Goal: Information Seeking & Learning: Learn about a topic

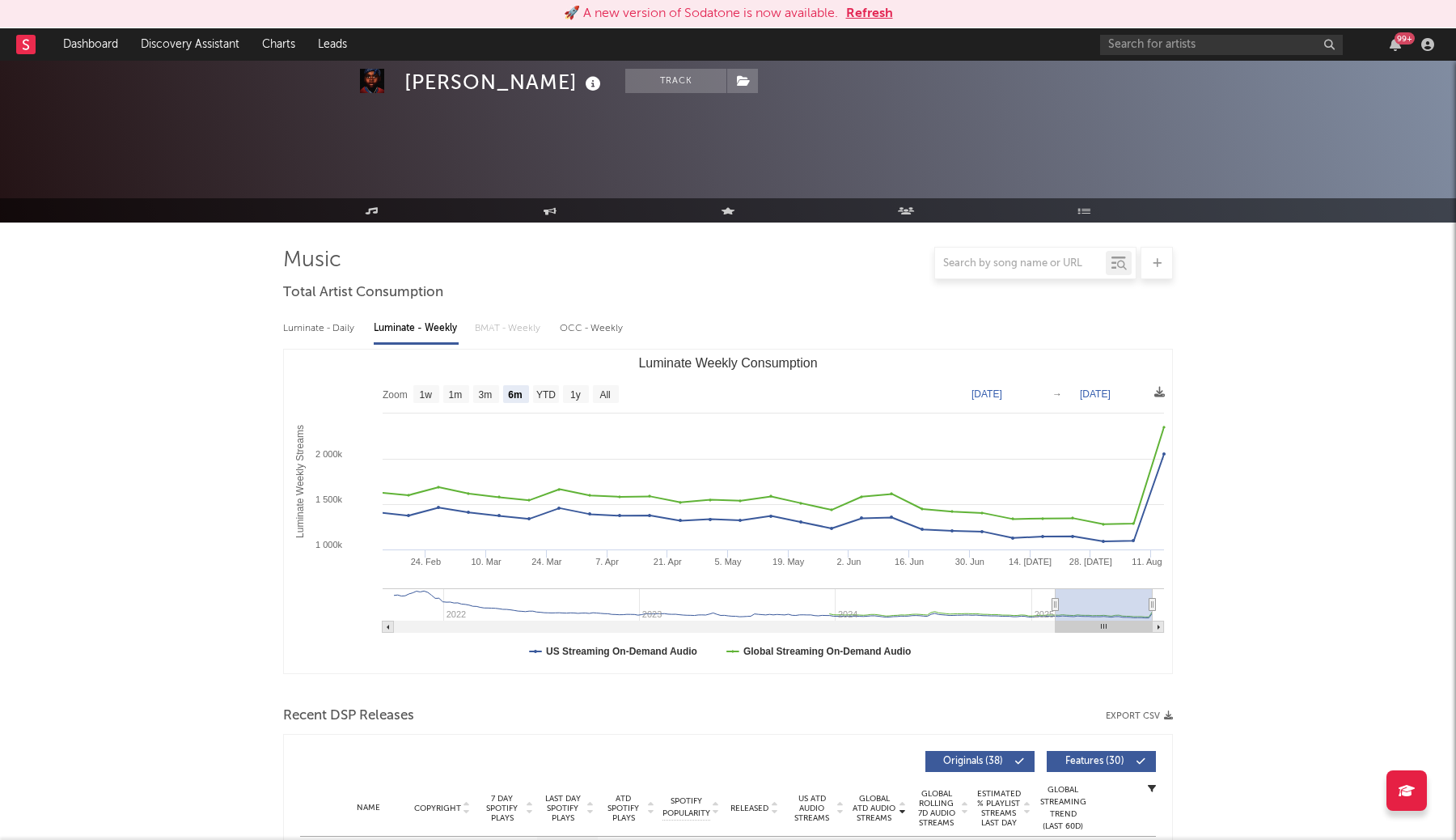
select select "6m"
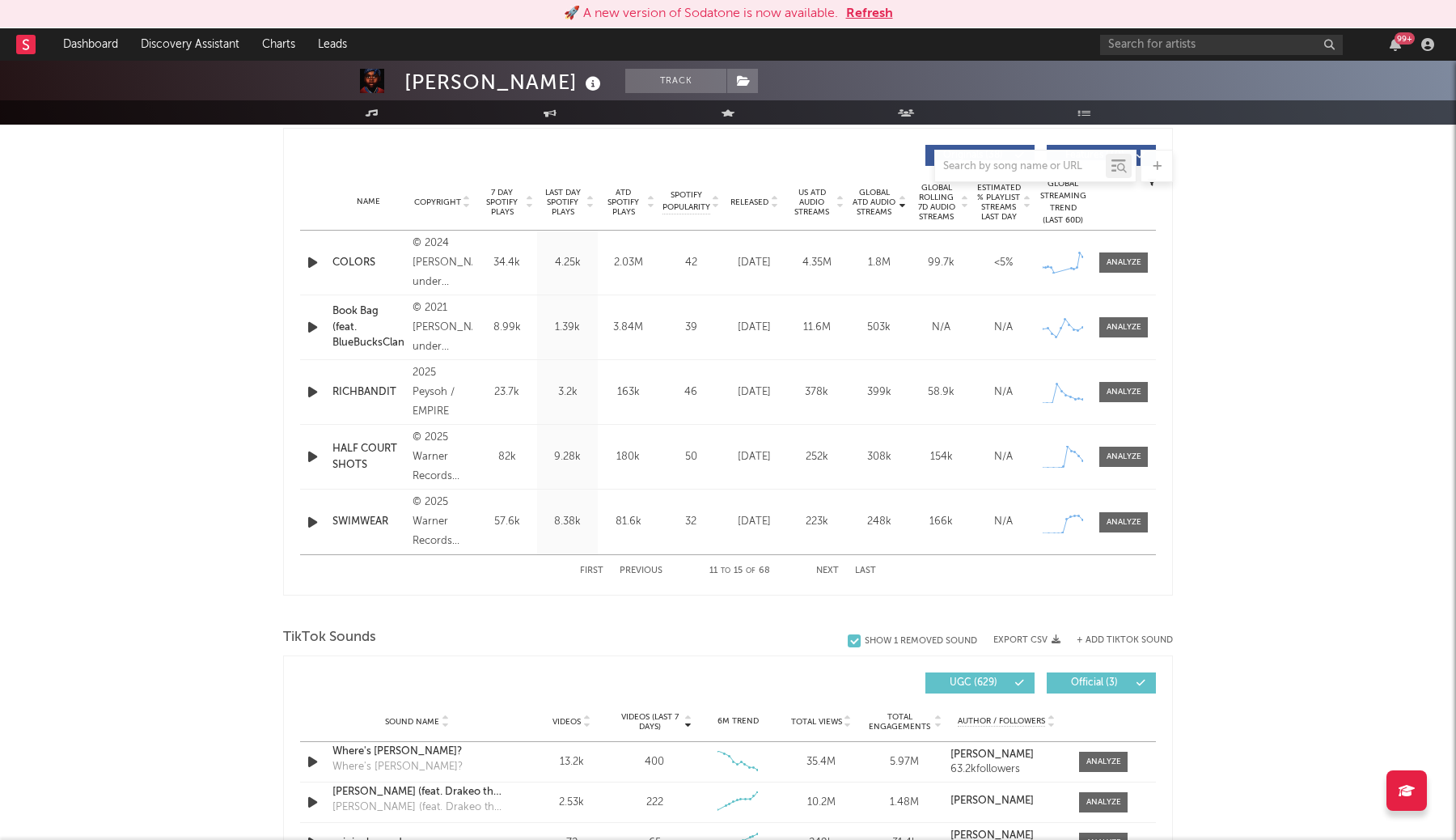
click at [874, 13] on button "Refresh" at bounding box center [870, 13] width 47 height 19
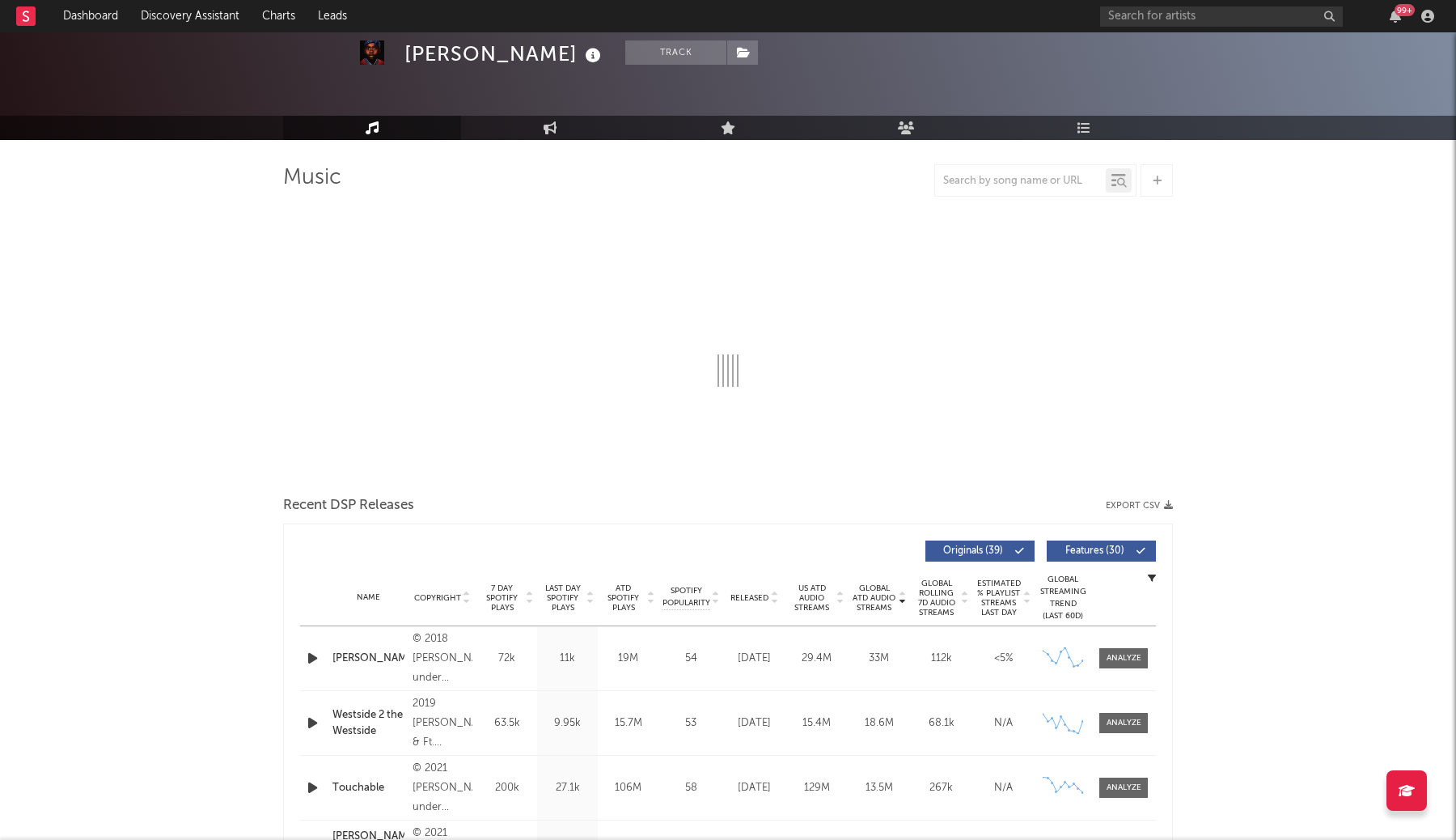
select select "6m"
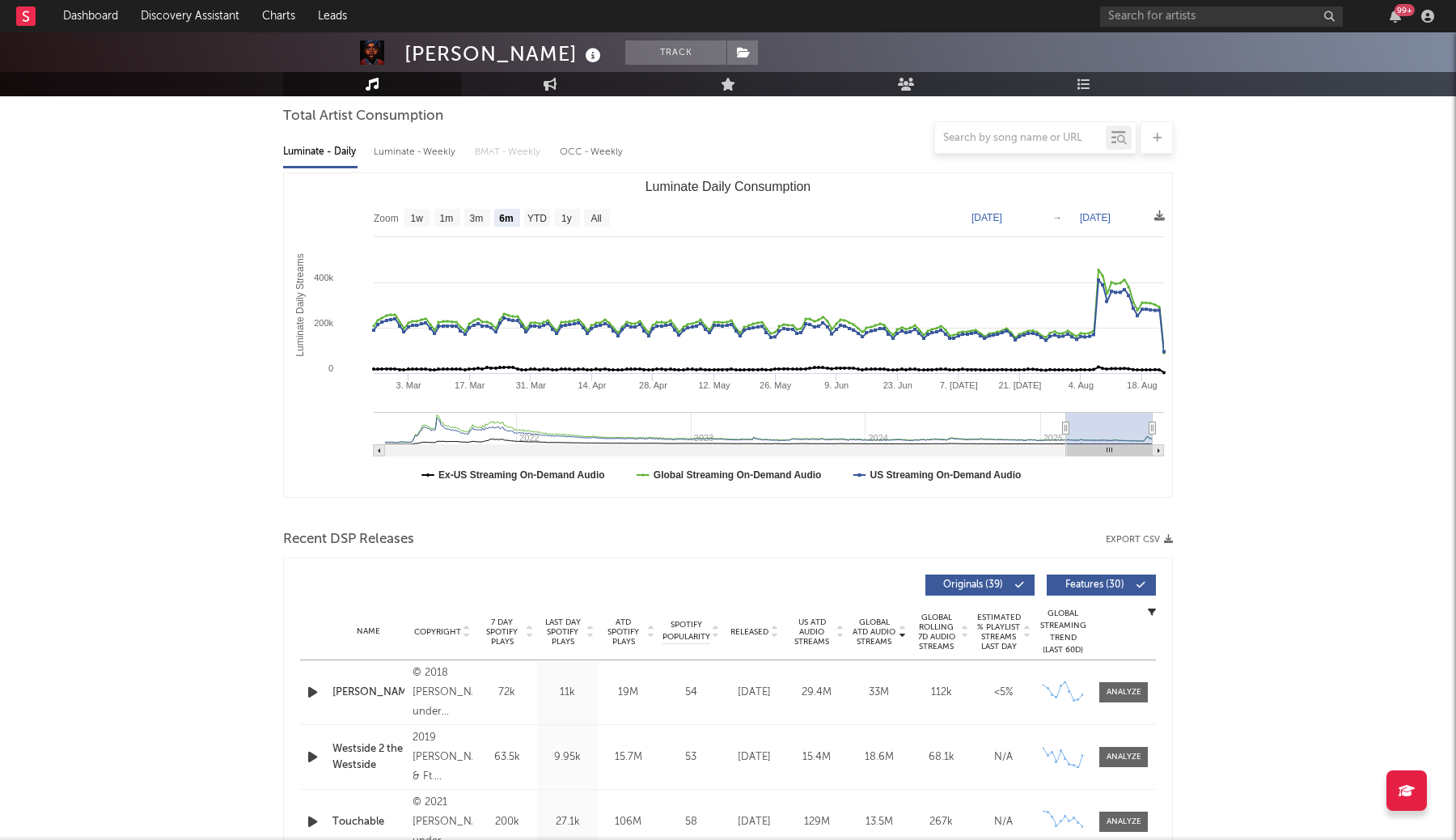
scroll to position [161, 0]
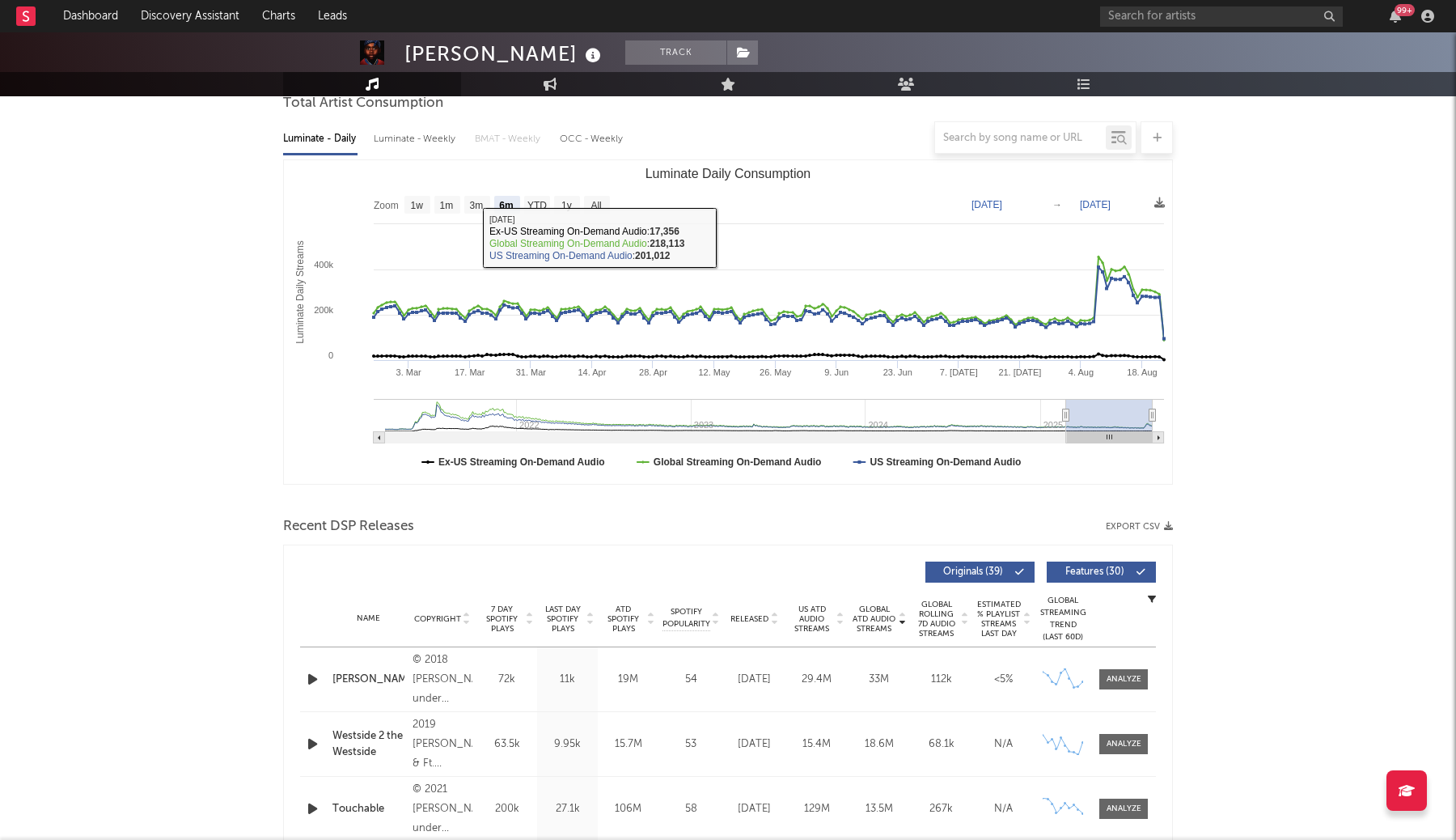
click at [425, 139] on div at bounding box center [727, 137] width 890 height 33
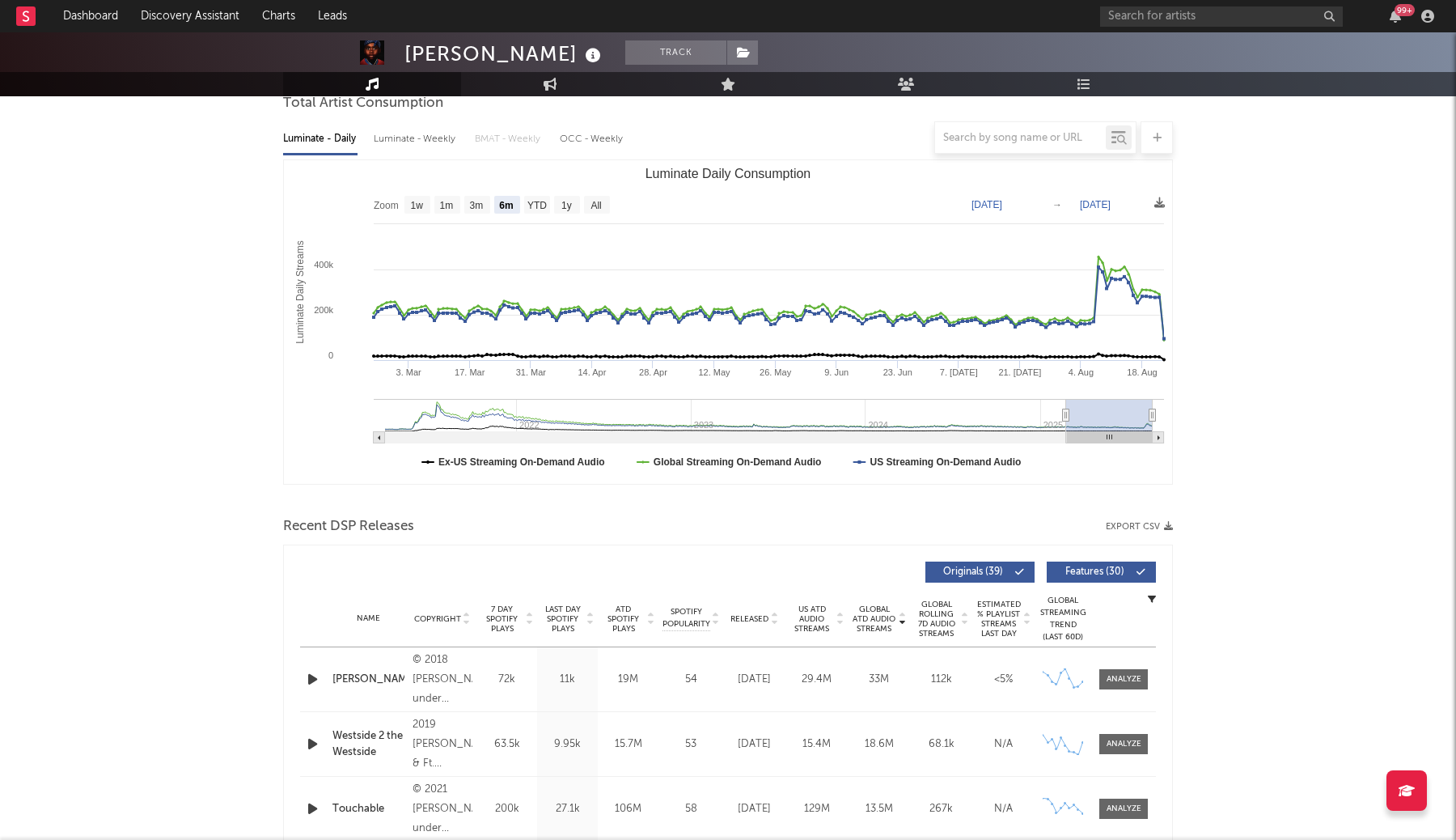
click at [407, 143] on div at bounding box center [727, 137] width 890 height 33
click at [383, 143] on div at bounding box center [727, 137] width 890 height 33
click at [384, 139] on div at bounding box center [727, 137] width 890 height 33
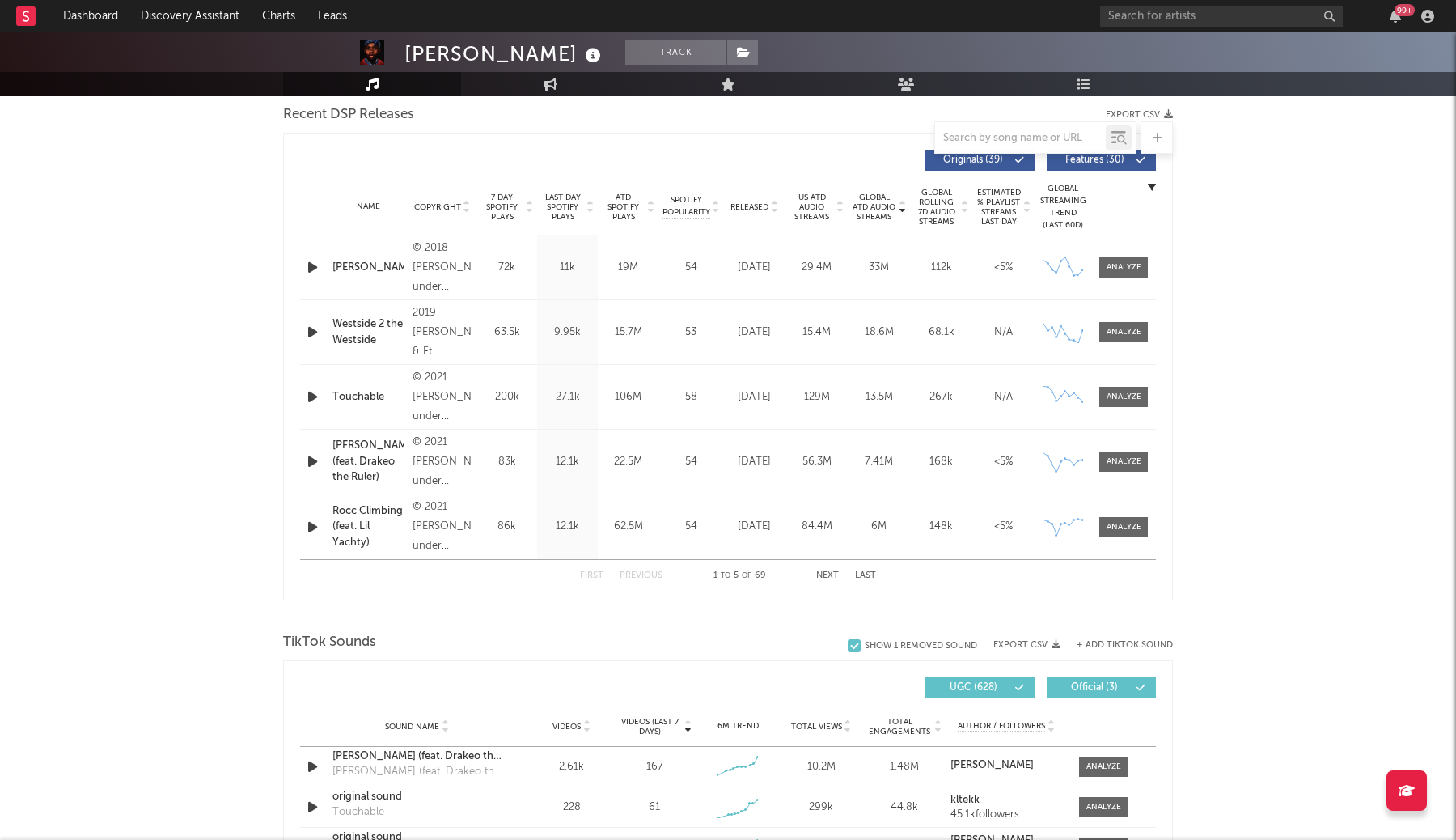
scroll to position [559, 0]
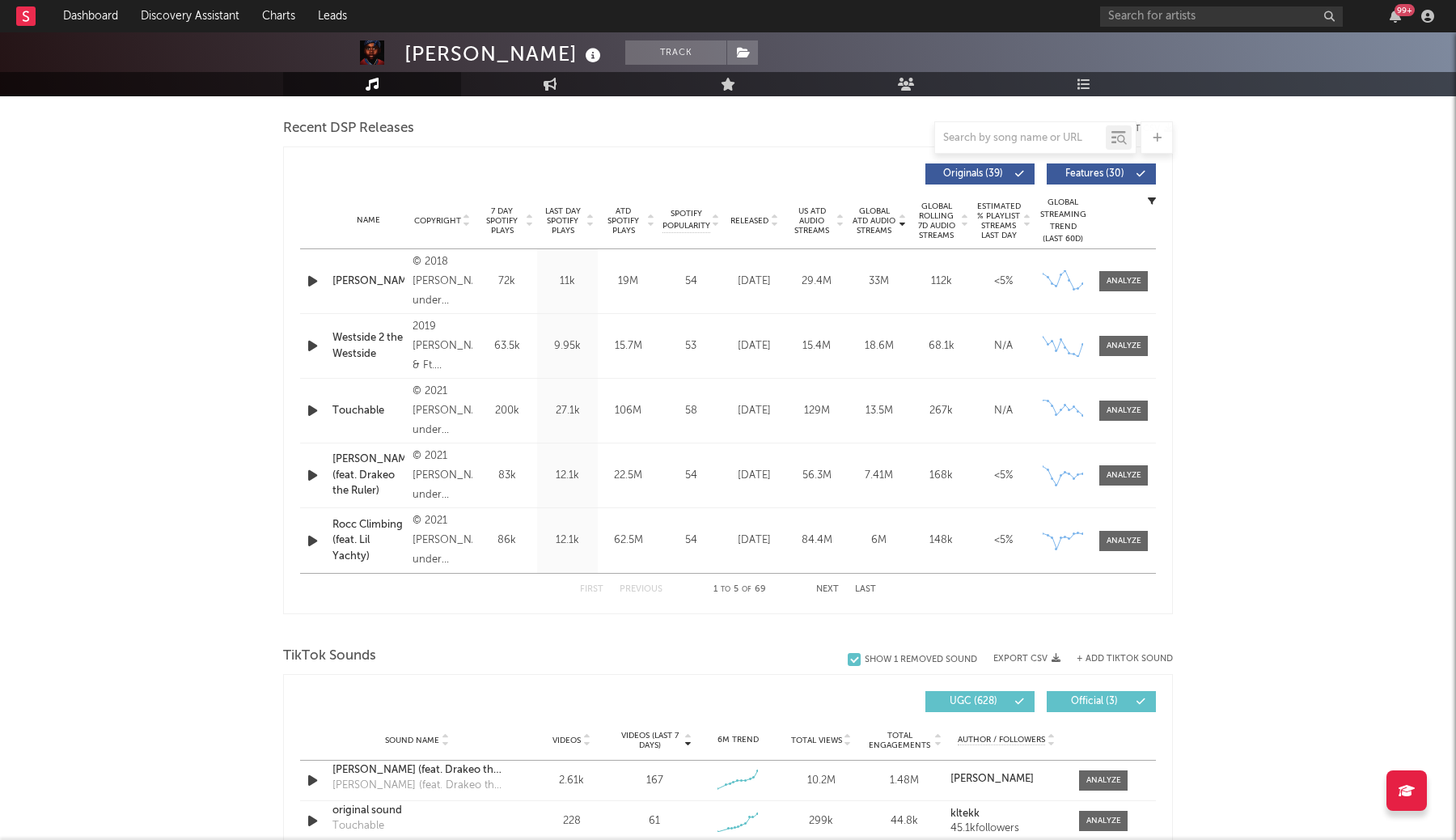
click at [832, 591] on button "Next" at bounding box center [827, 589] width 23 height 9
click at [833, 592] on button "Next" at bounding box center [827, 589] width 23 height 9
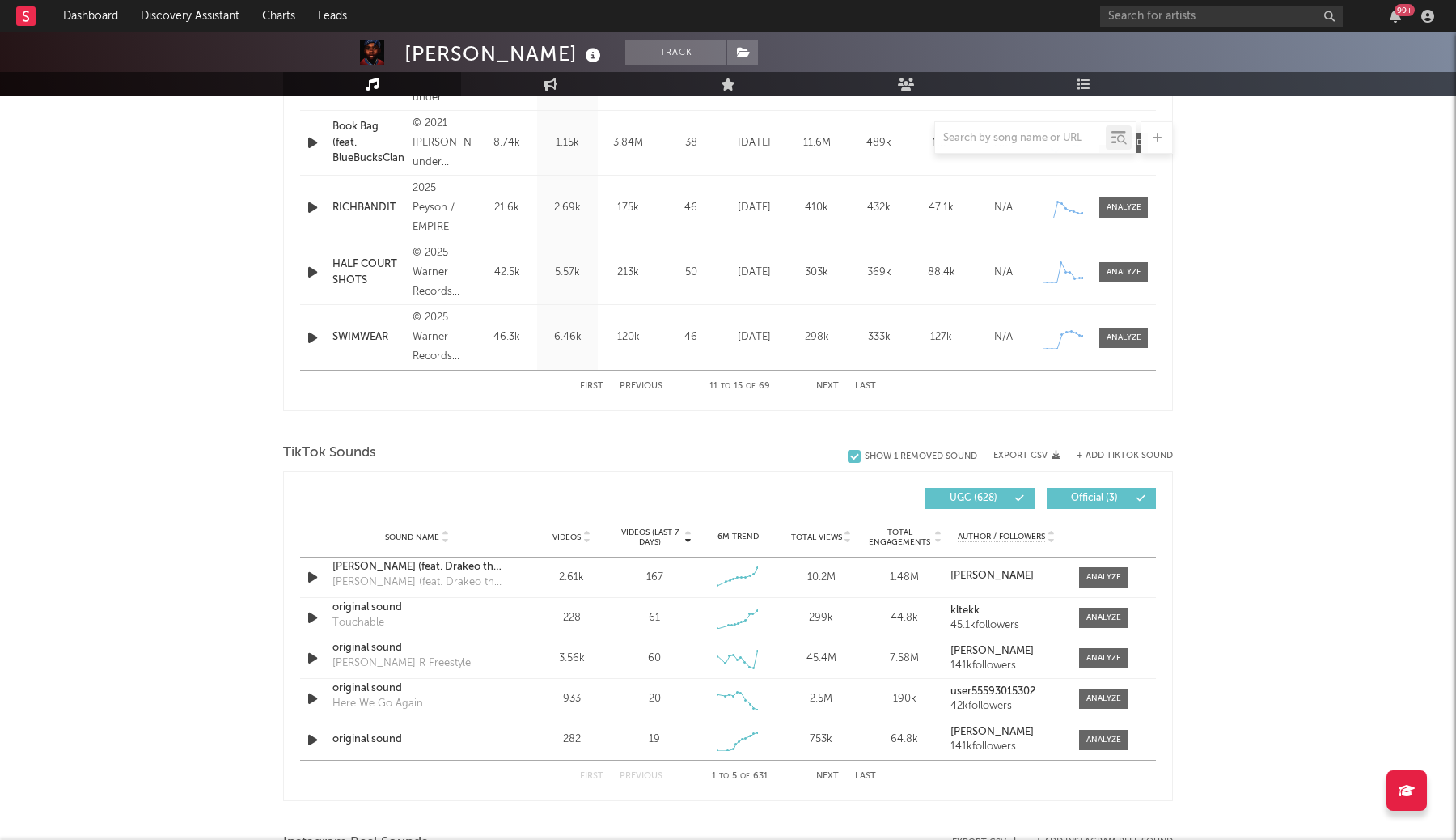
scroll to position [909, 0]
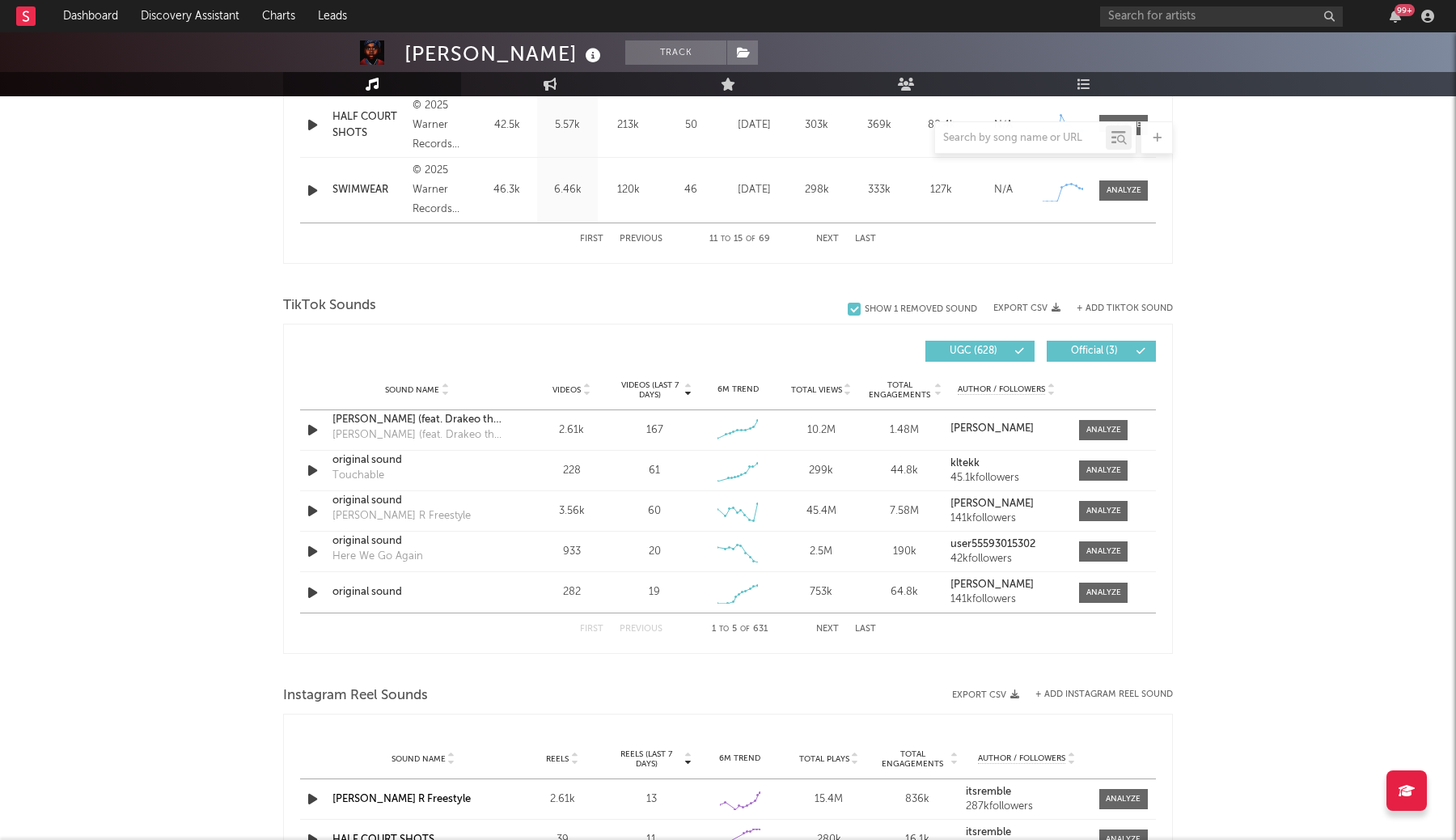
click at [866, 627] on button "Last" at bounding box center [865, 629] width 21 height 9
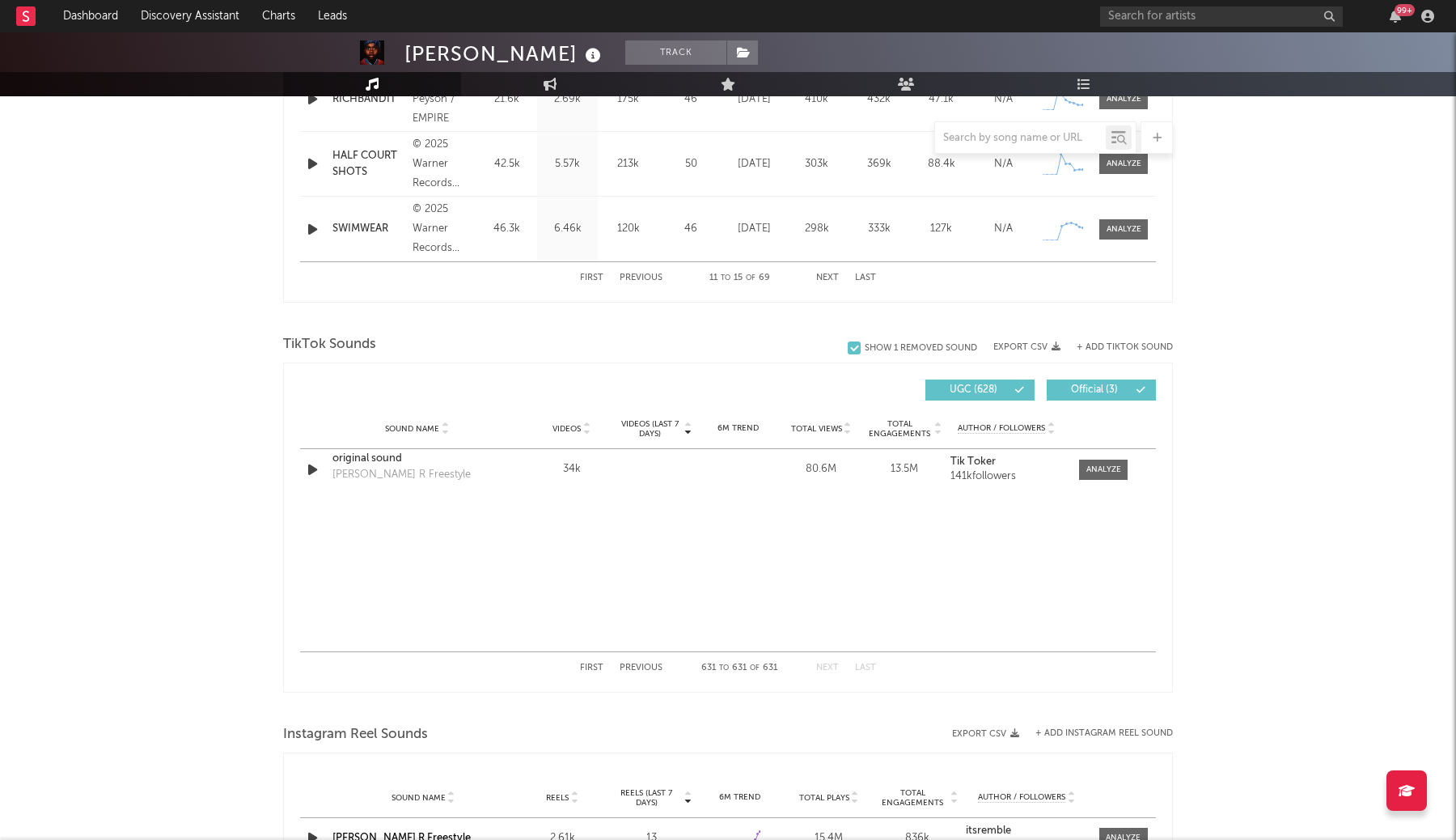
scroll to position [864, 0]
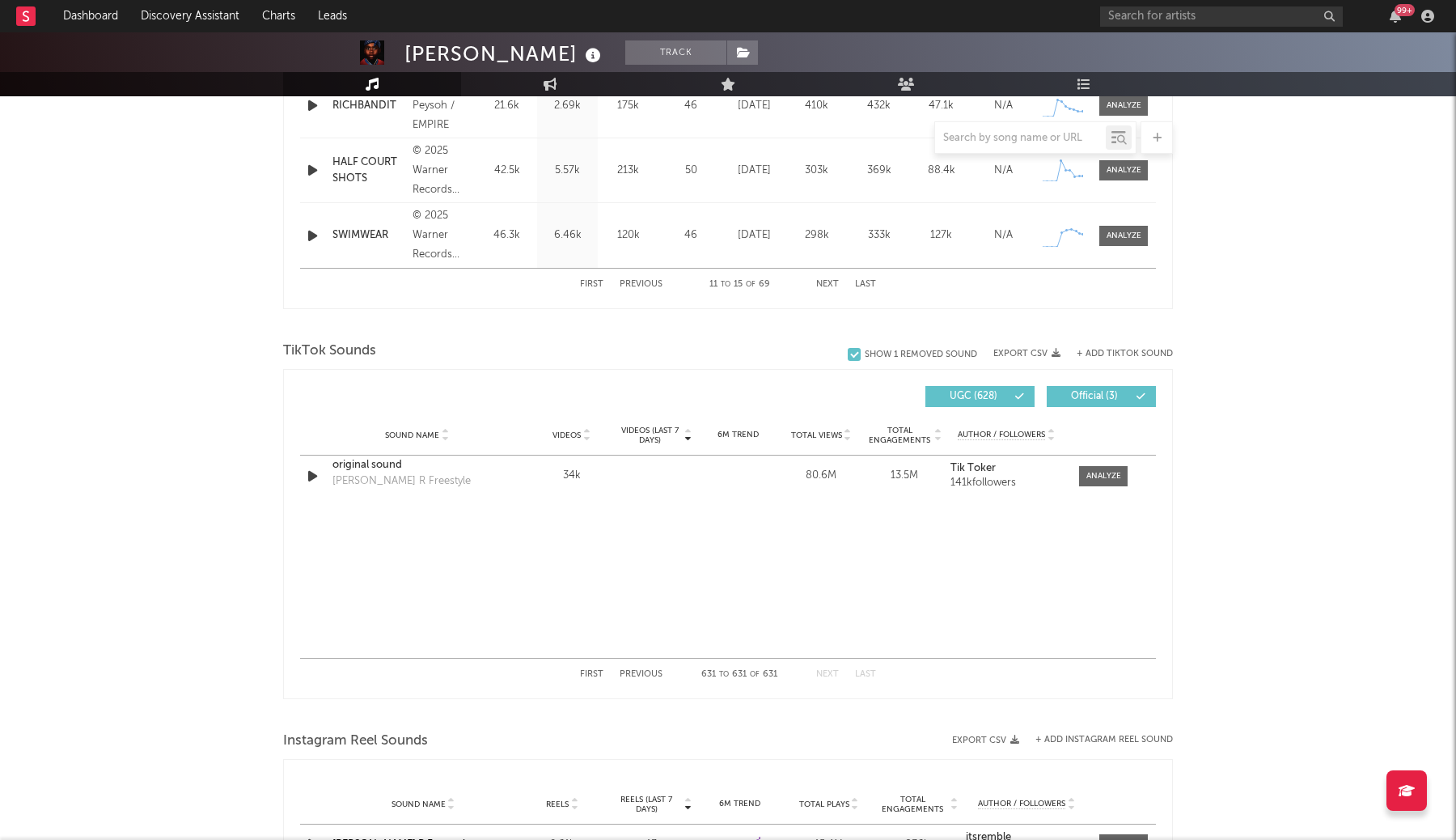
click at [590, 677] on button "First" at bounding box center [591, 674] width 23 height 9
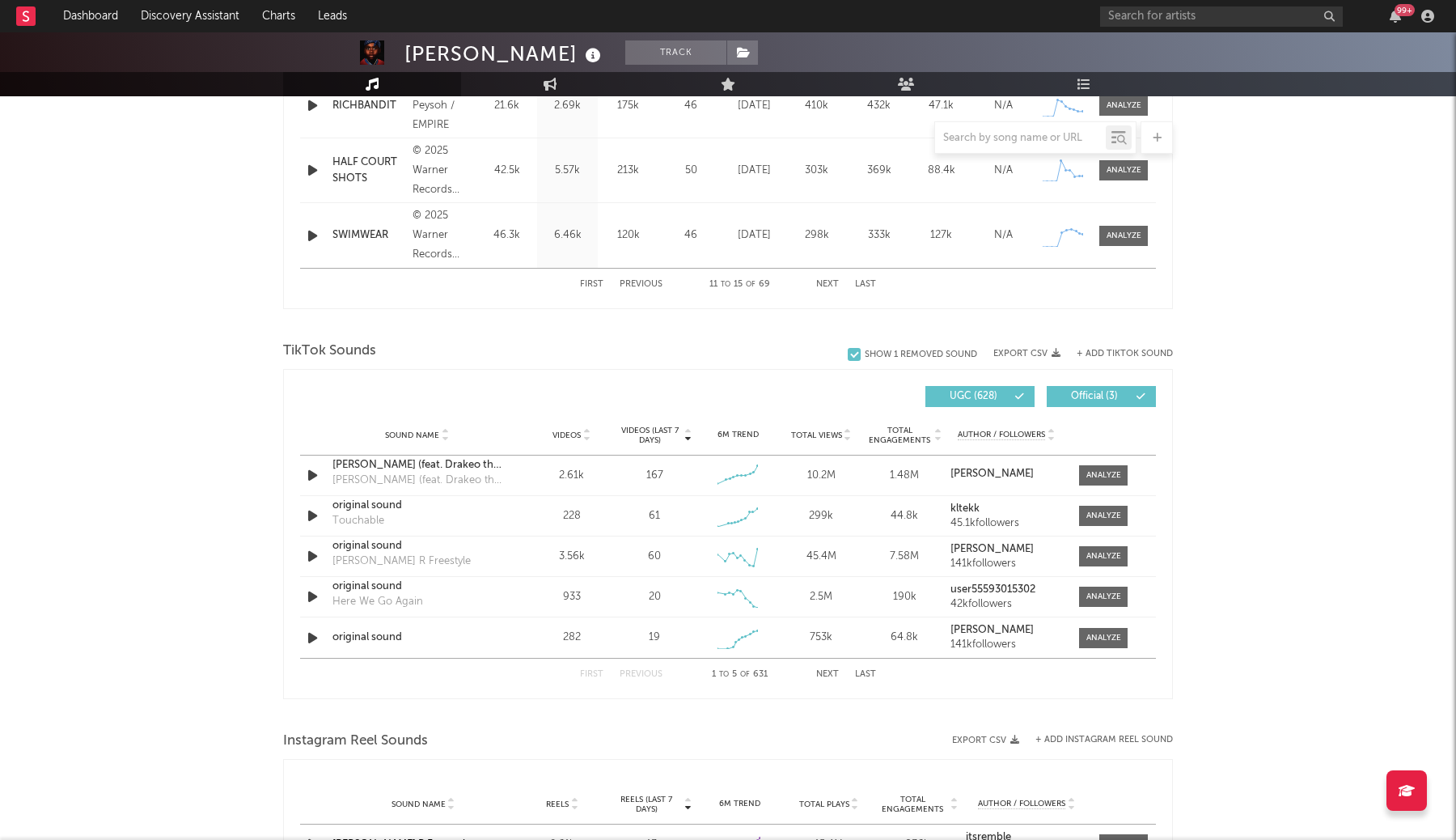
click at [823, 674] on button "Next" at bounding box center [827, 674] width 23 height 9
click at [822, 671] on button "Next" at bounding box center [827, 674] width 23 height 9
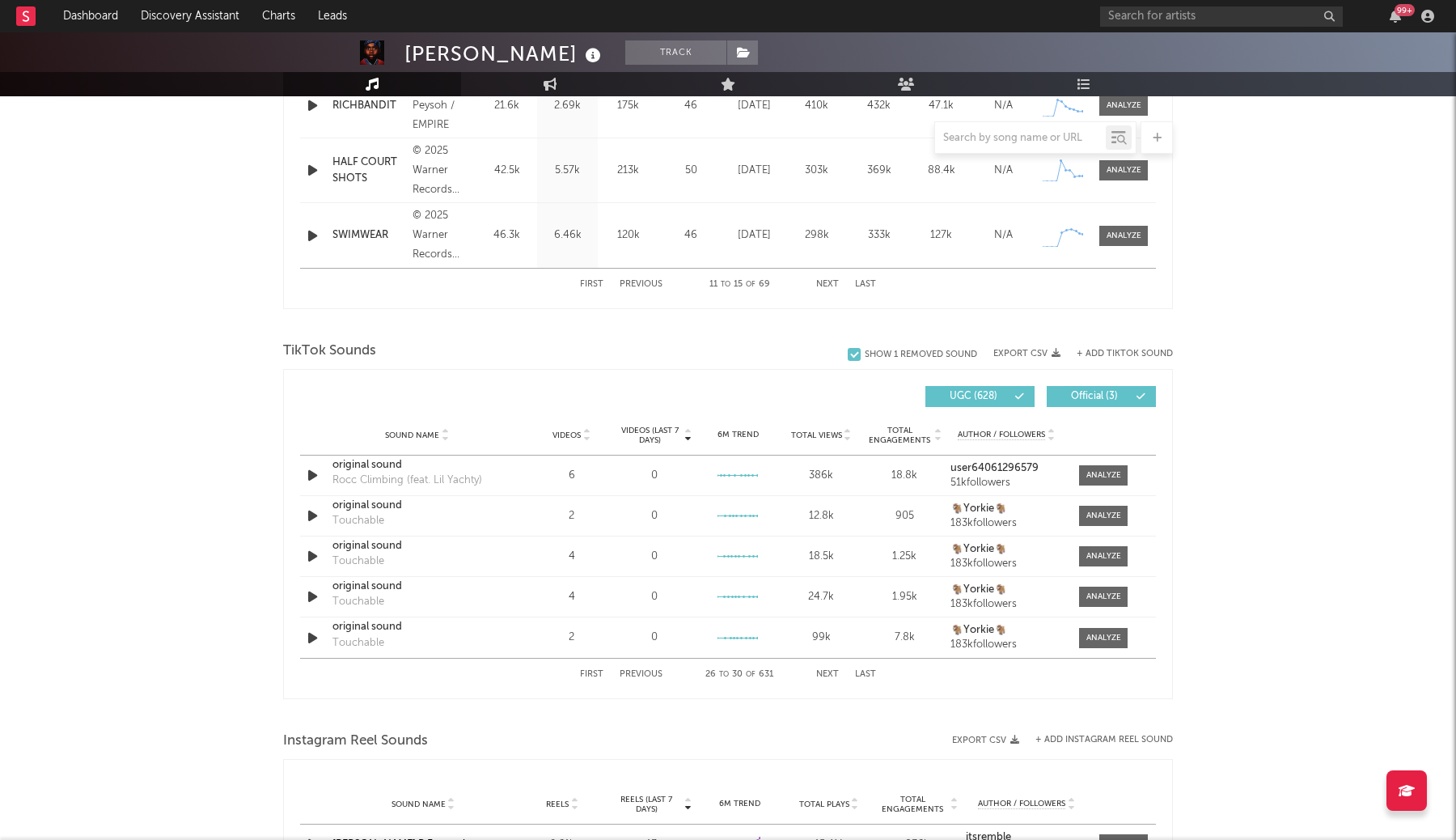
click at [822, 671] on button "Next" at bounding box center [827, 674] width 23 height 9
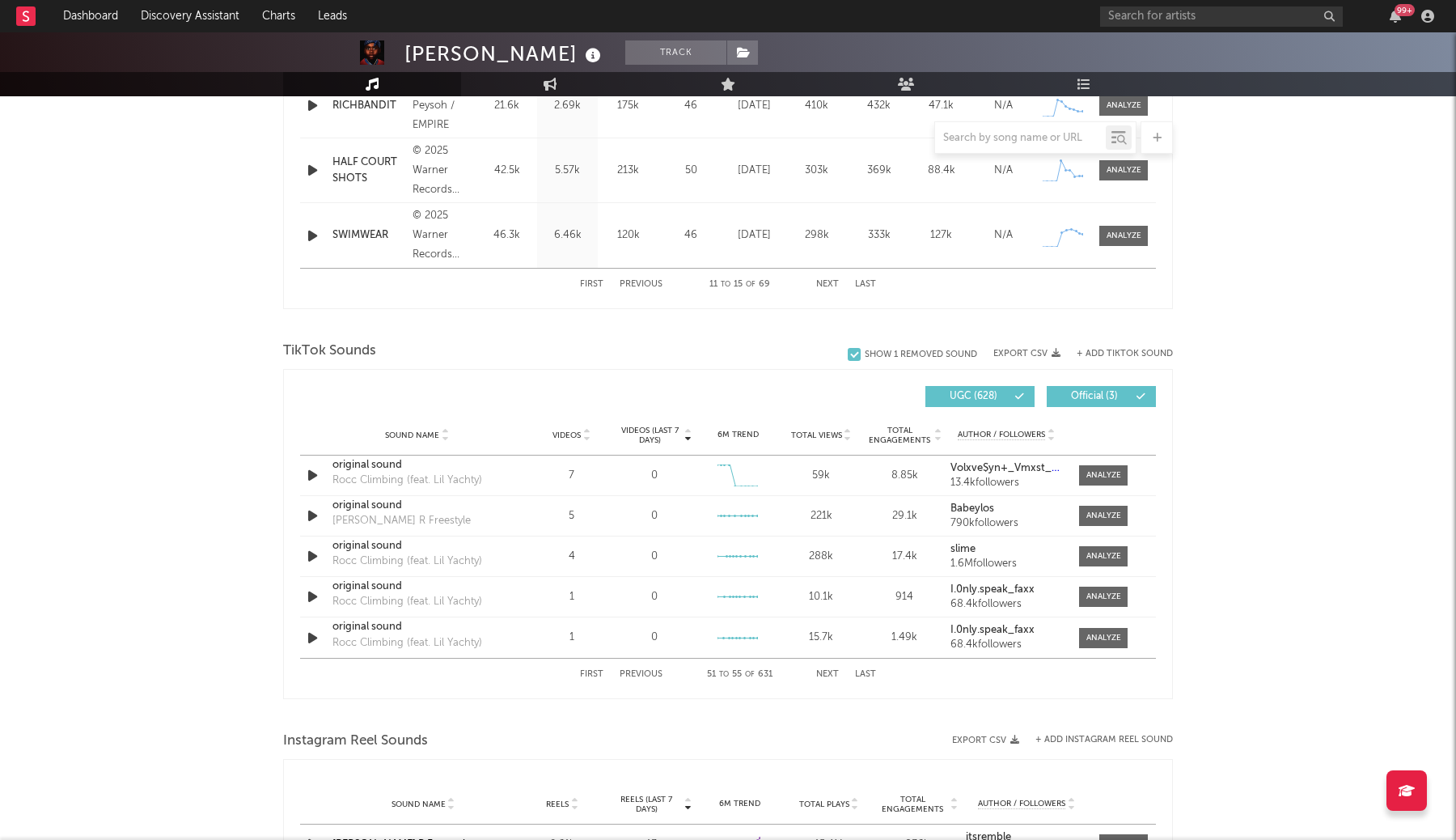
click at [822, 671] on button "Next" at bounding box center [827, 674] width 23 height 9
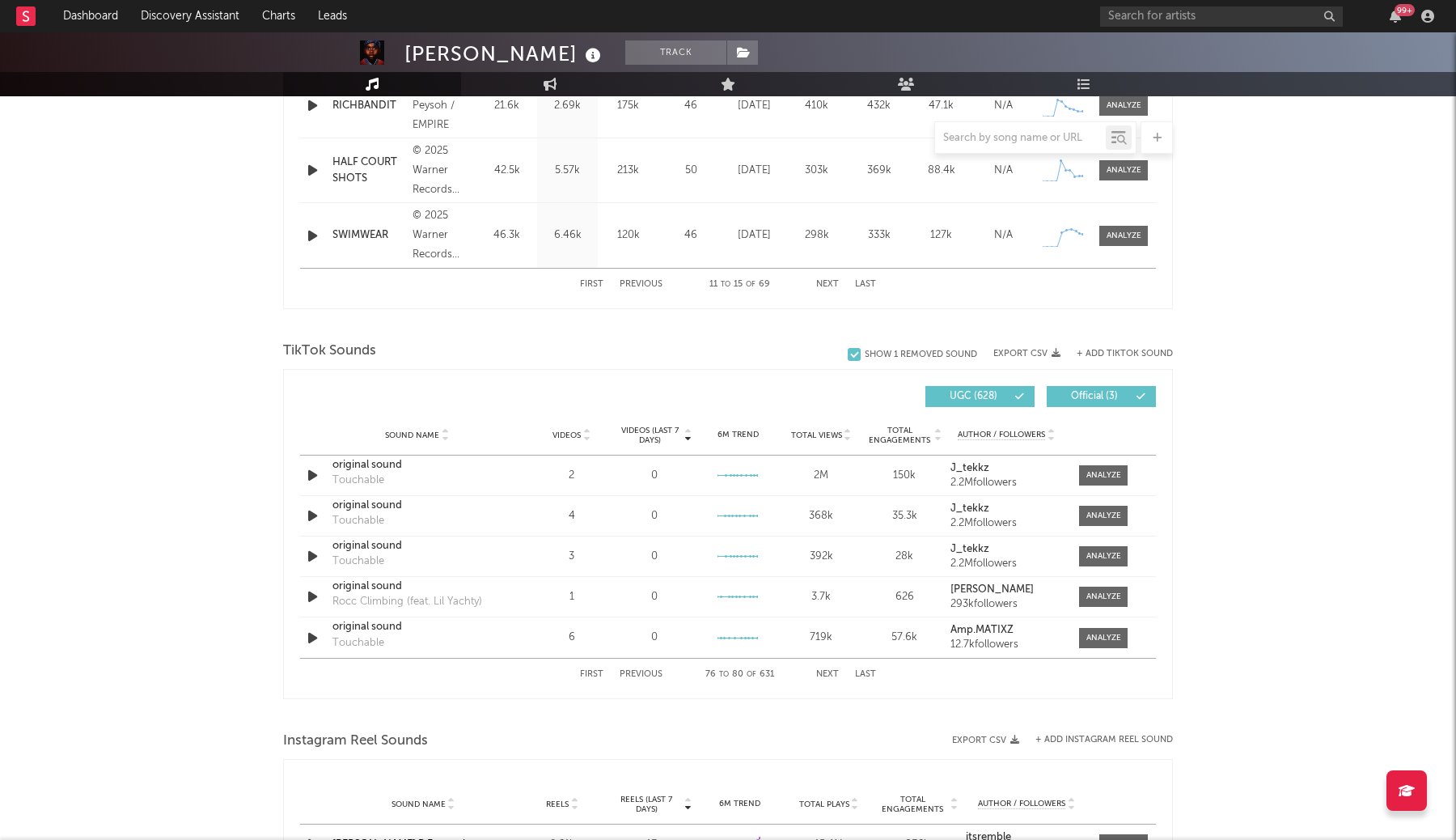
click at [822, 671] on button "Next" at bounding box center [827, 674] width 23 height 9
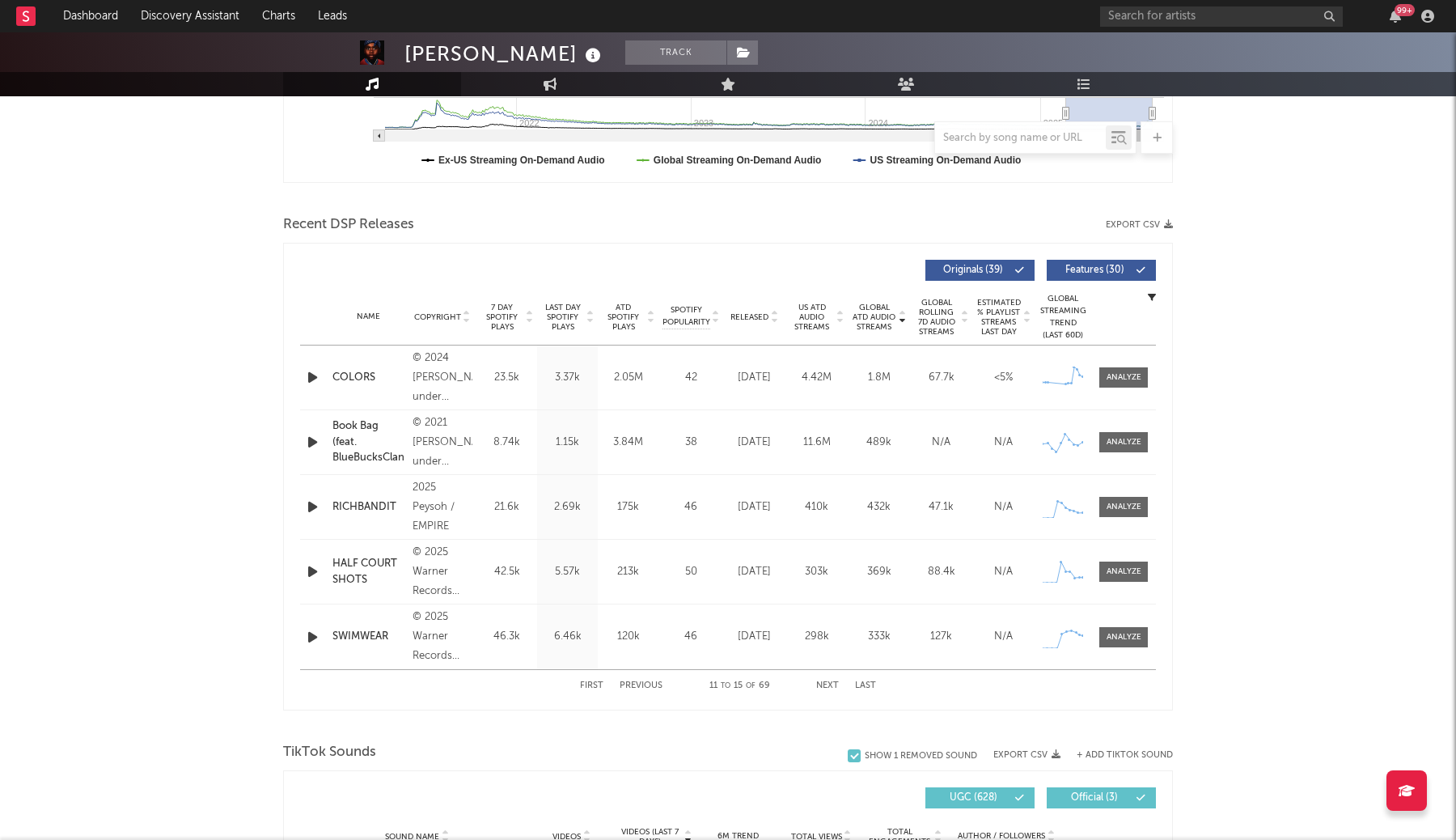
scroll to position [460, 0]
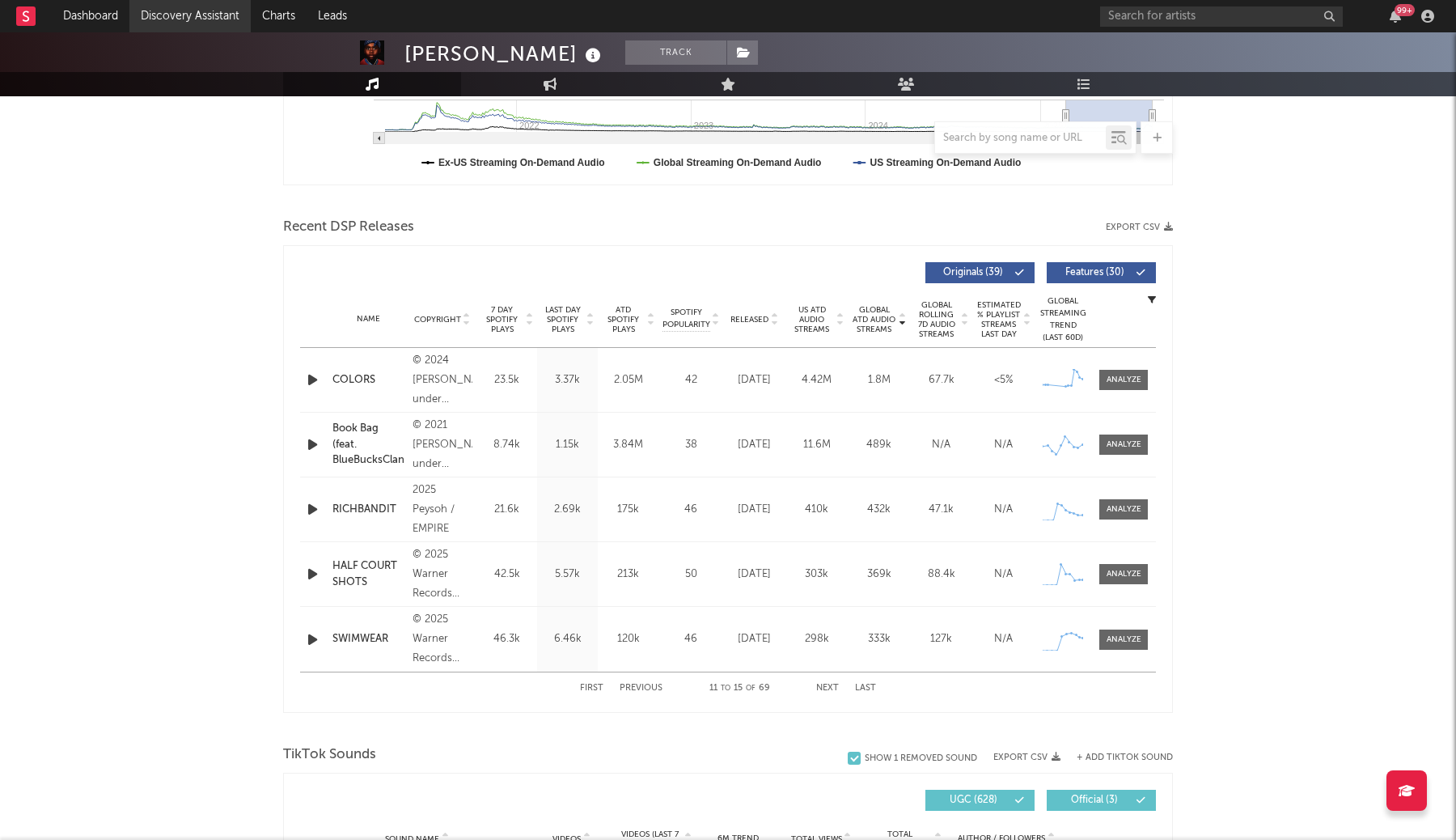
click at [198, 14] on link "Discovery Assistant" at bounding box center [189, 16] width 121 height 33
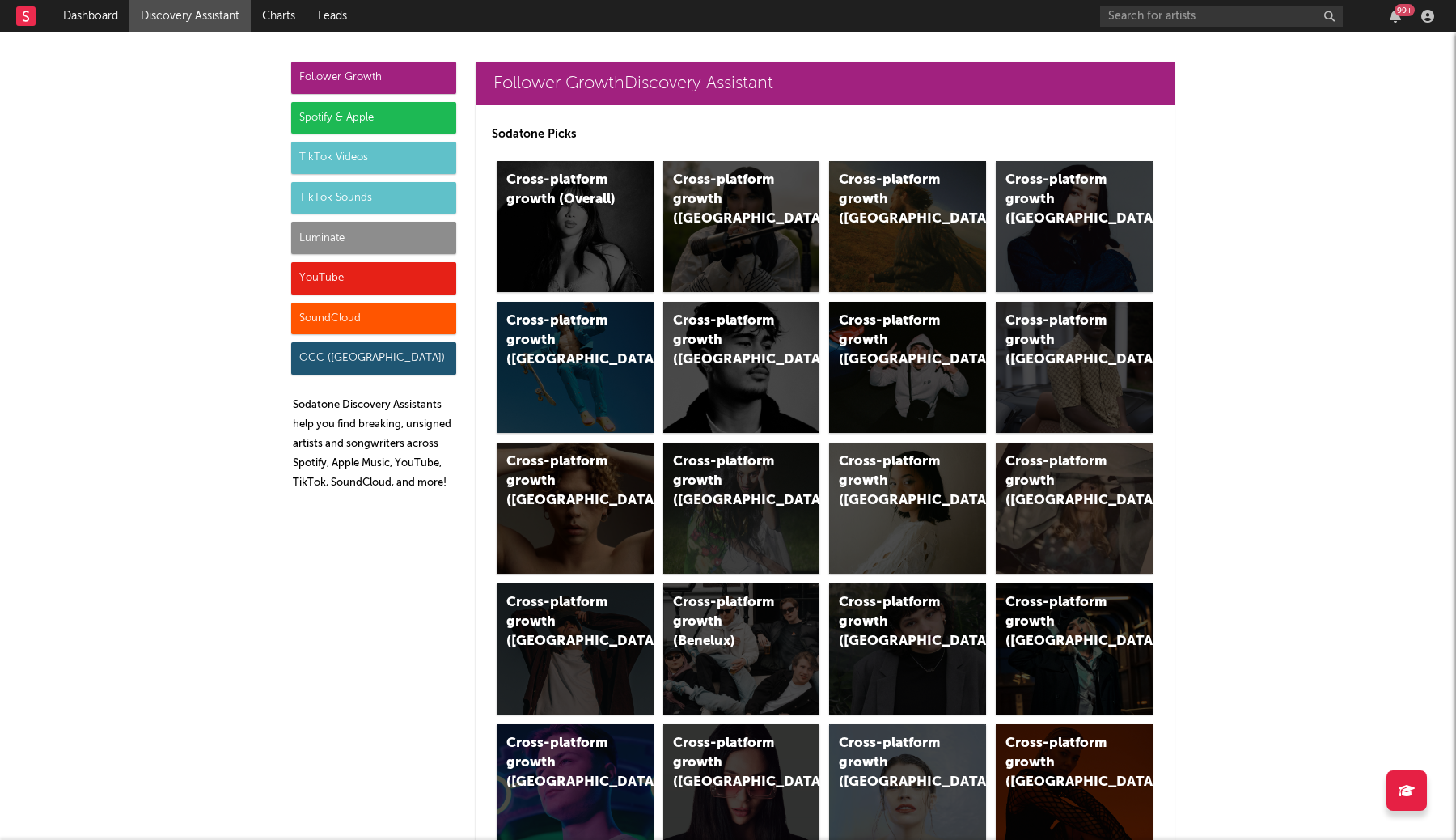
click at [418, 73] on div "Follower Growth" at bounding box center [374, 78] width 165 height 33
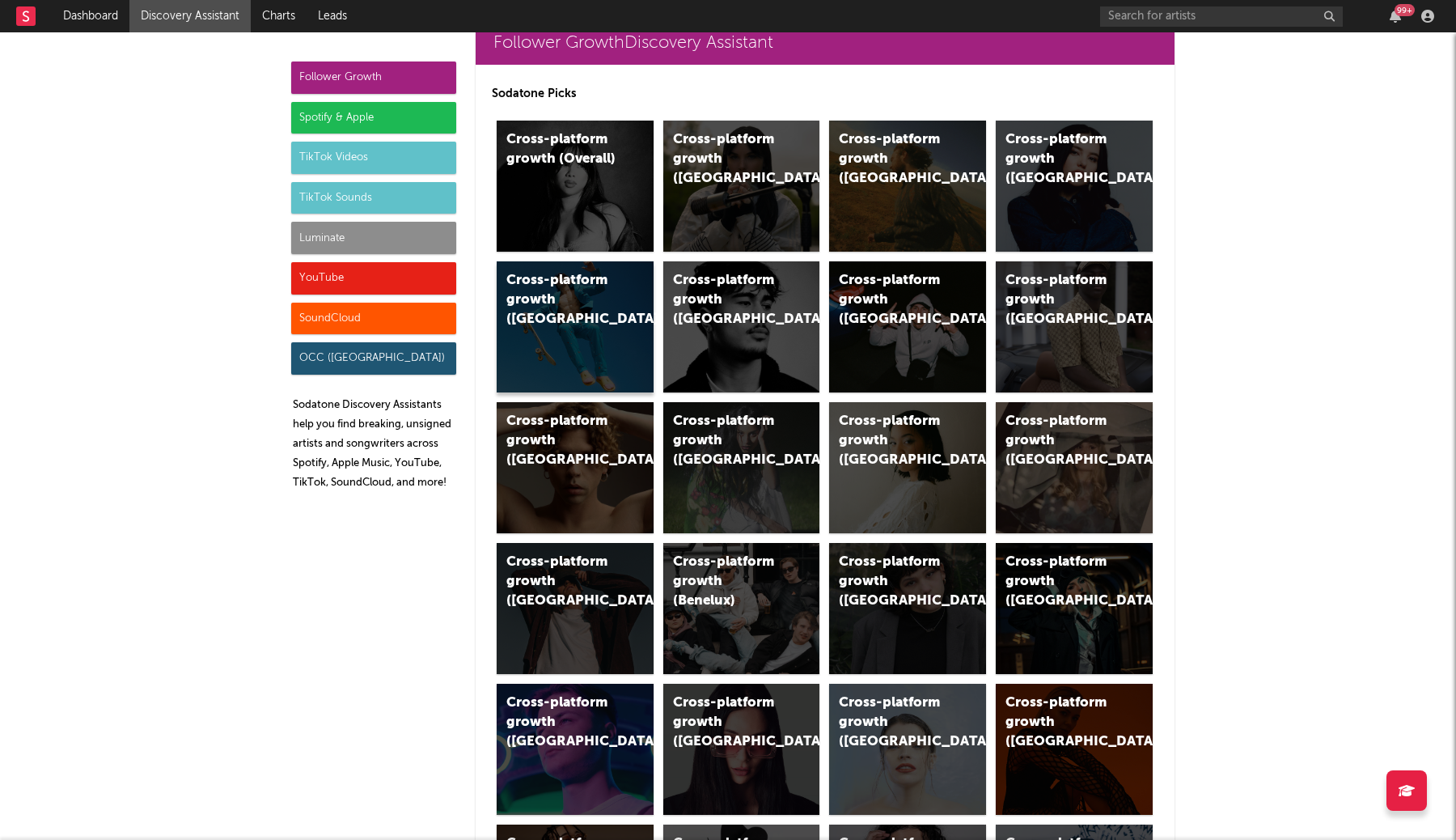
scroll to position [34, 0]
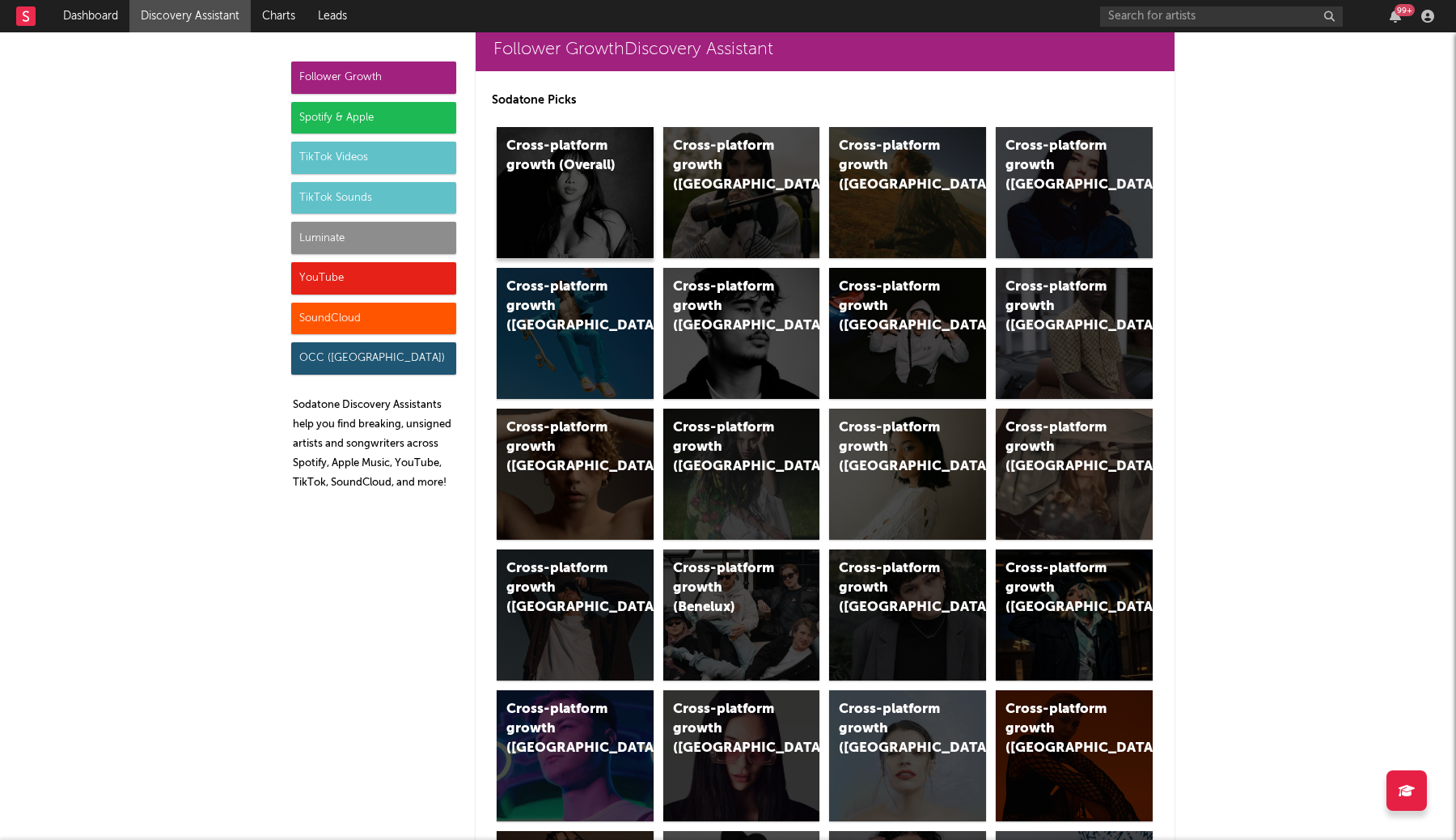
click at [597, 206] on div "Cross-platform growth (Overall)" at bounding box center [575, 192] width 157 height 131
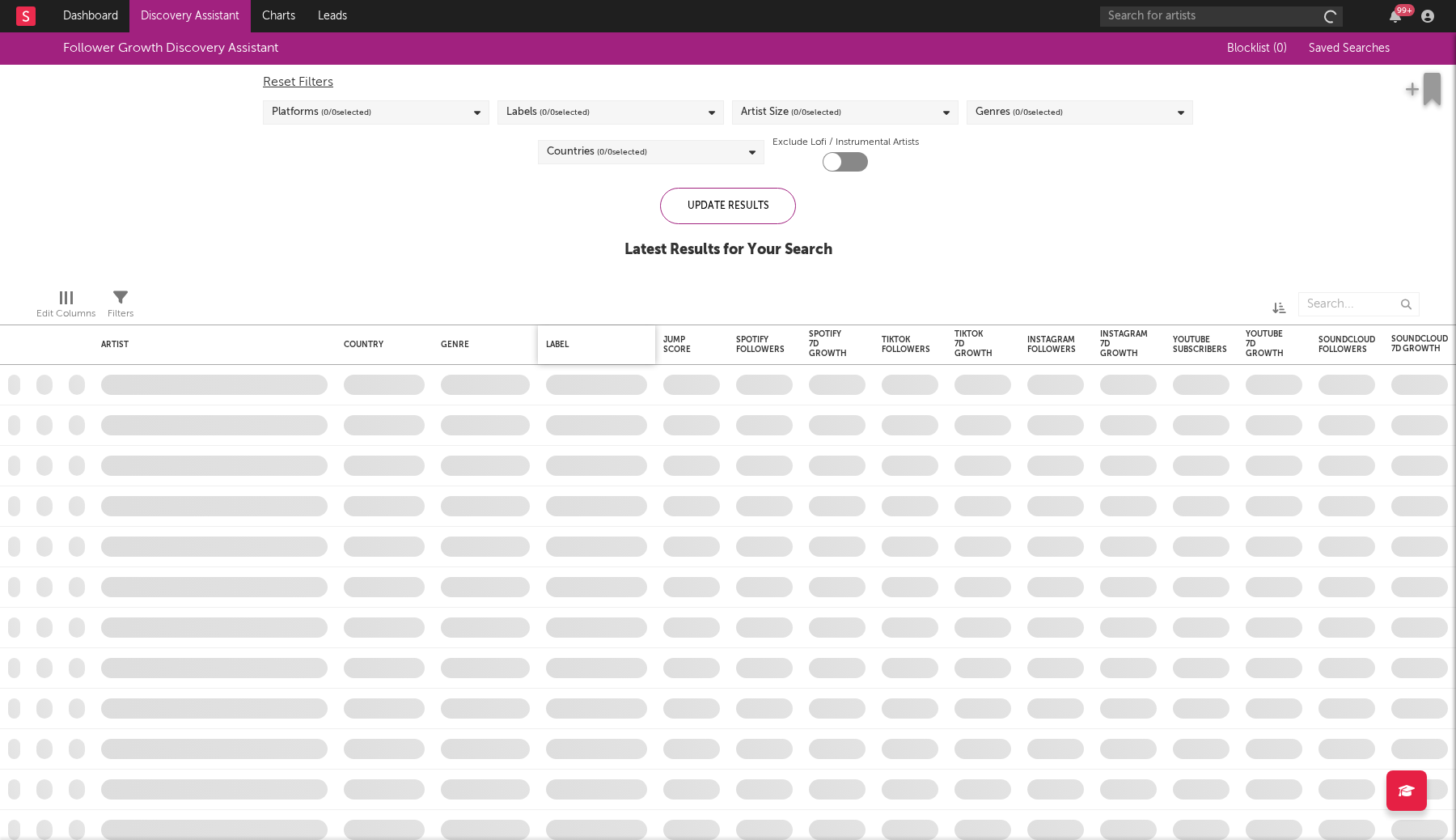
checkbox input "true"
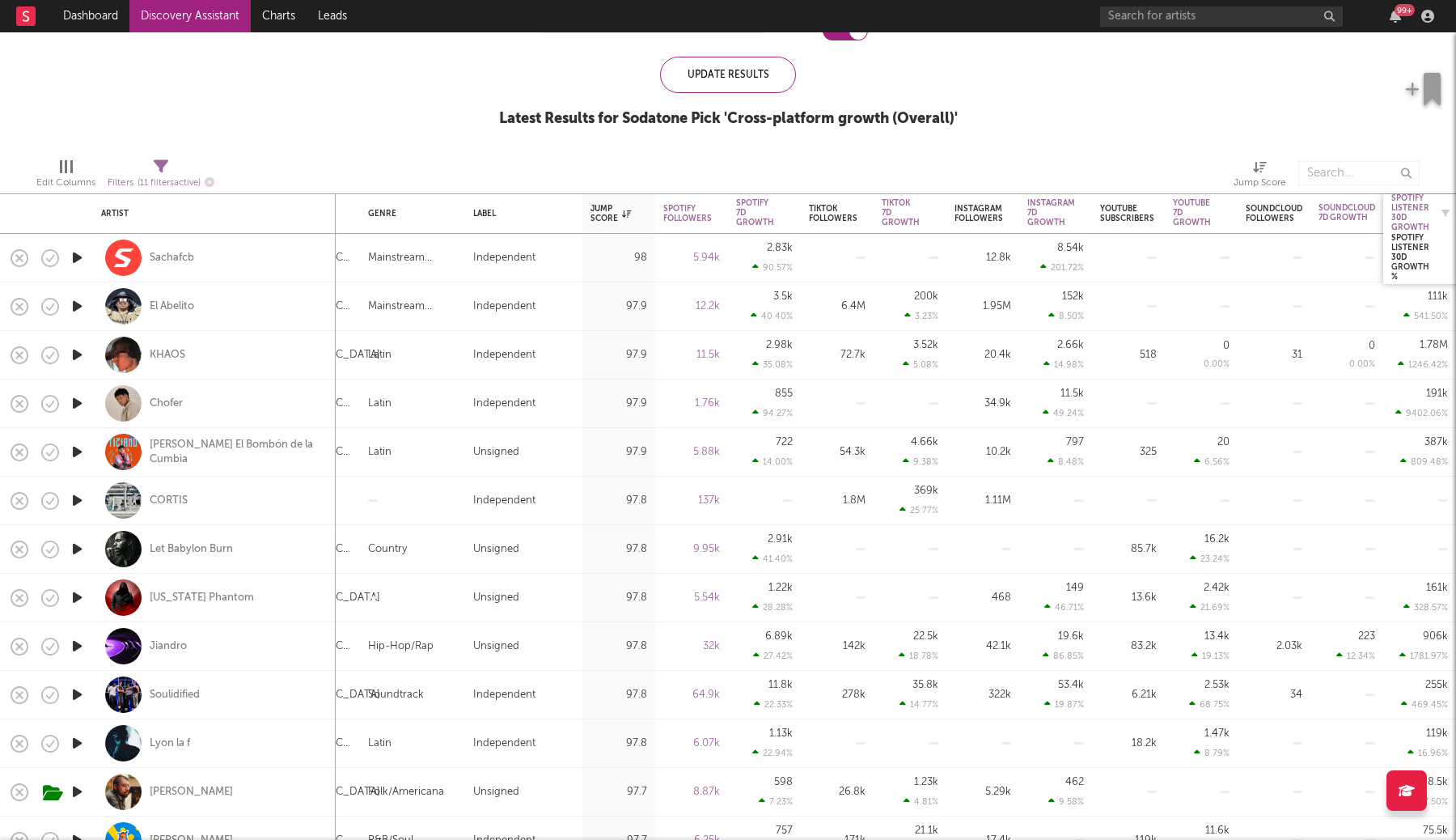
click at [1409, 216] on div "Spotify Listener 30D Growth" at bounding box center [1410, 213] width 38 height 39
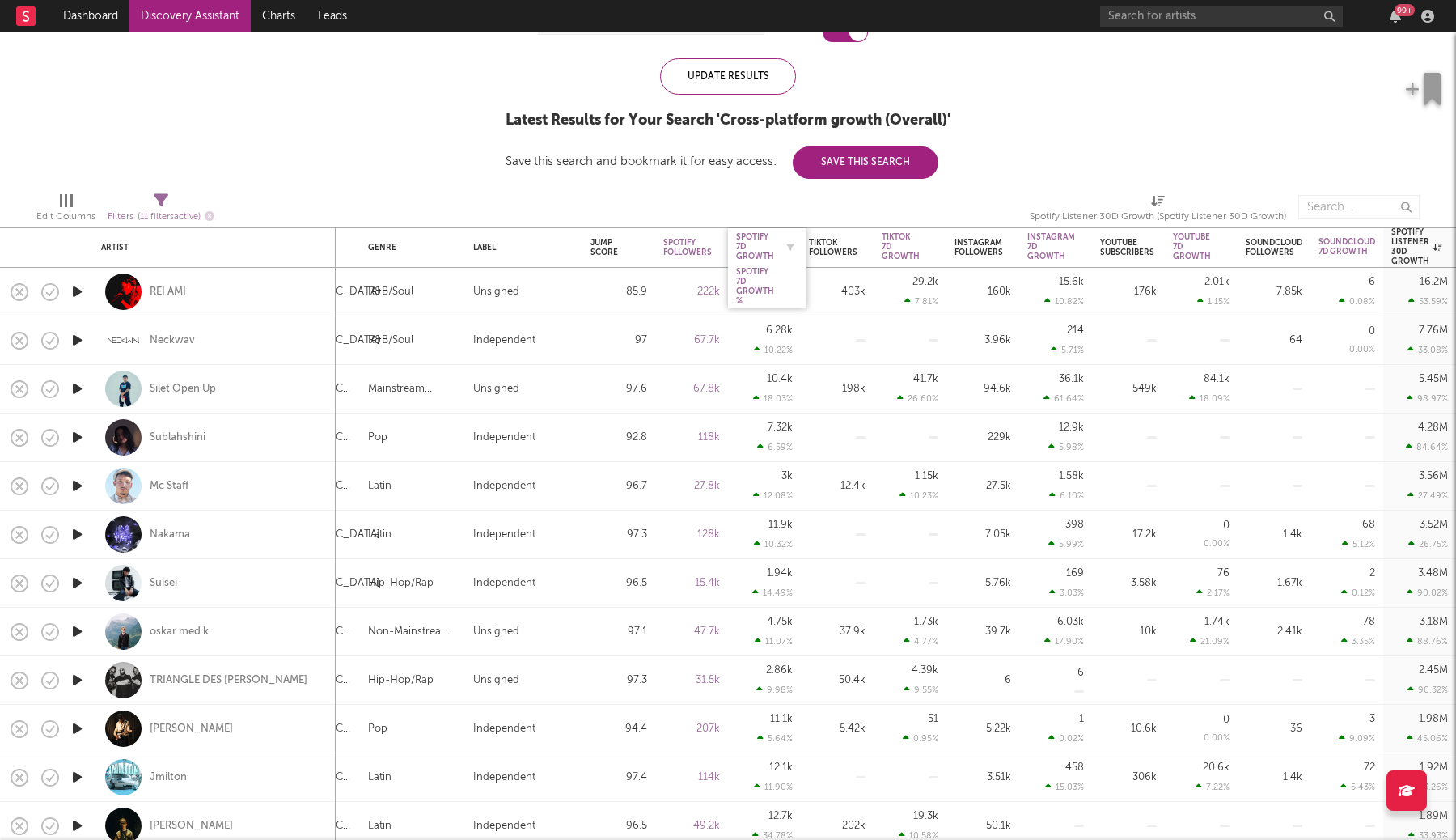
click at [776, 245] on div at bounding box center [786, 246] width 24 height 16
click at [766, 249] on div "Spotify 7D Growth" at bounding box center [756, 246] width 38 height 29
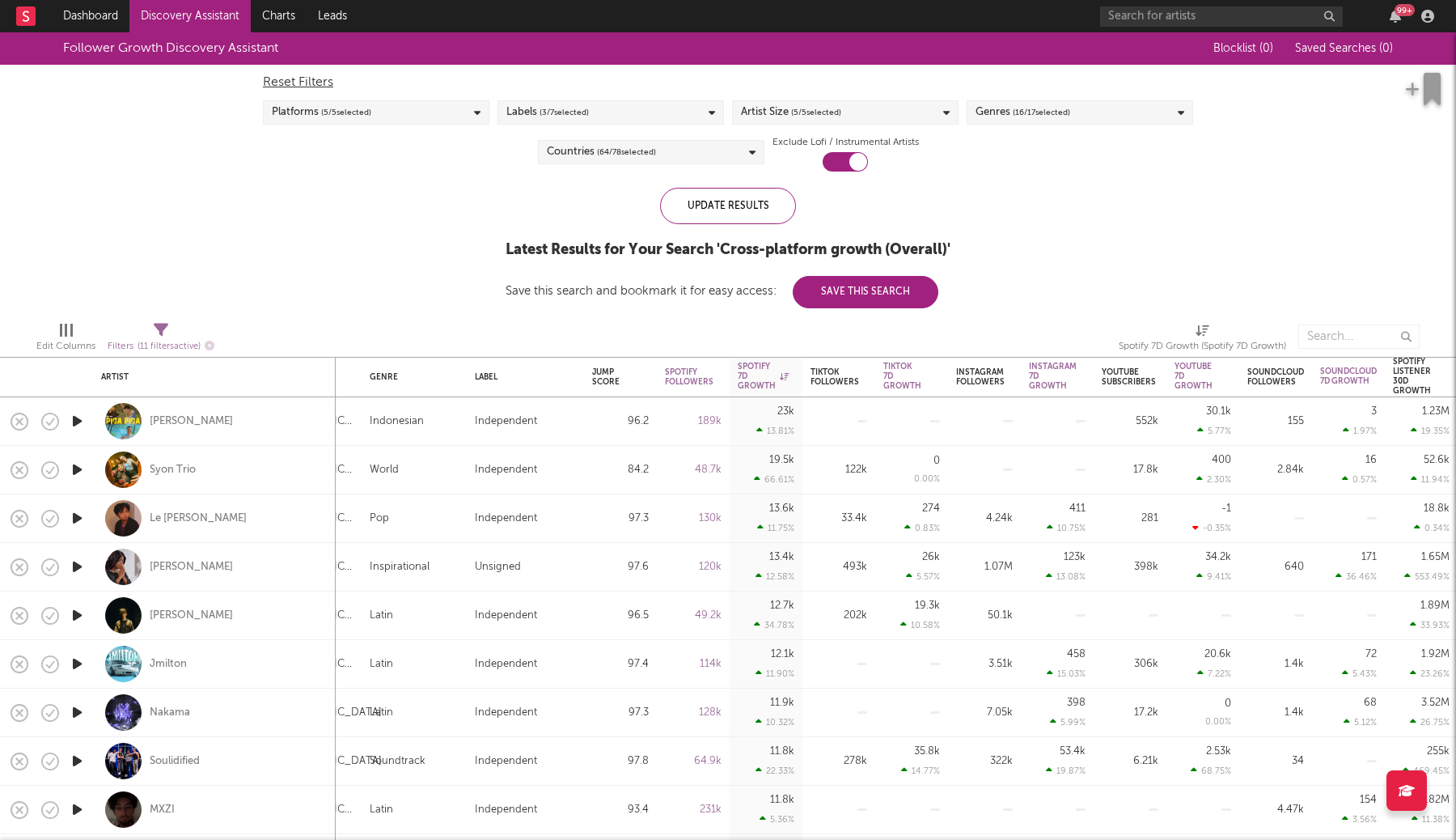
click at [686, 115] on div "Labels ( 3 / 7 selected)" at bounding box center [611, 112] width 227 height 24
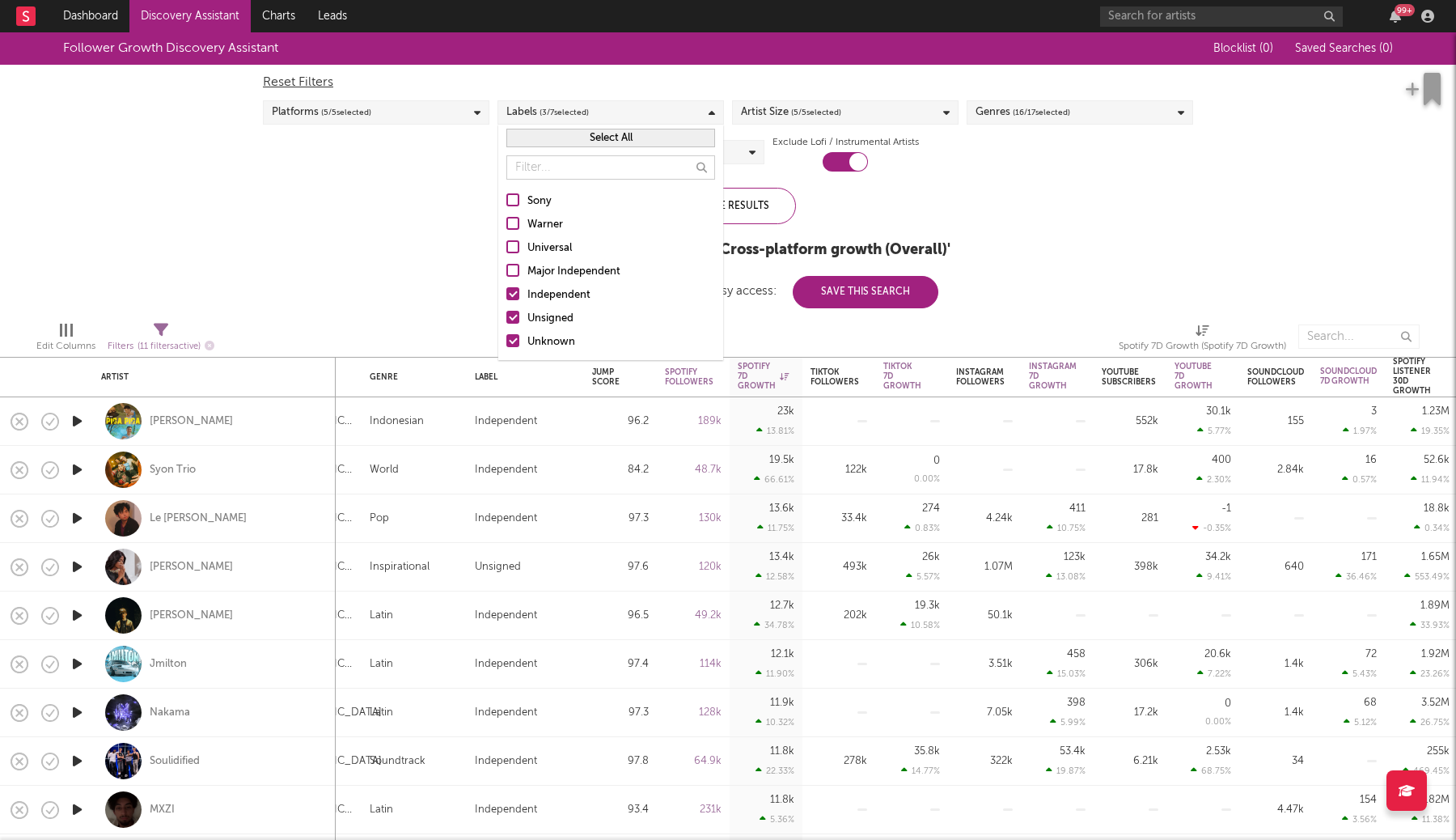
click at [686, 115] on div "Labels ( 3 / 7 selected)" at bounding box center [611, 112] width 227 height 24
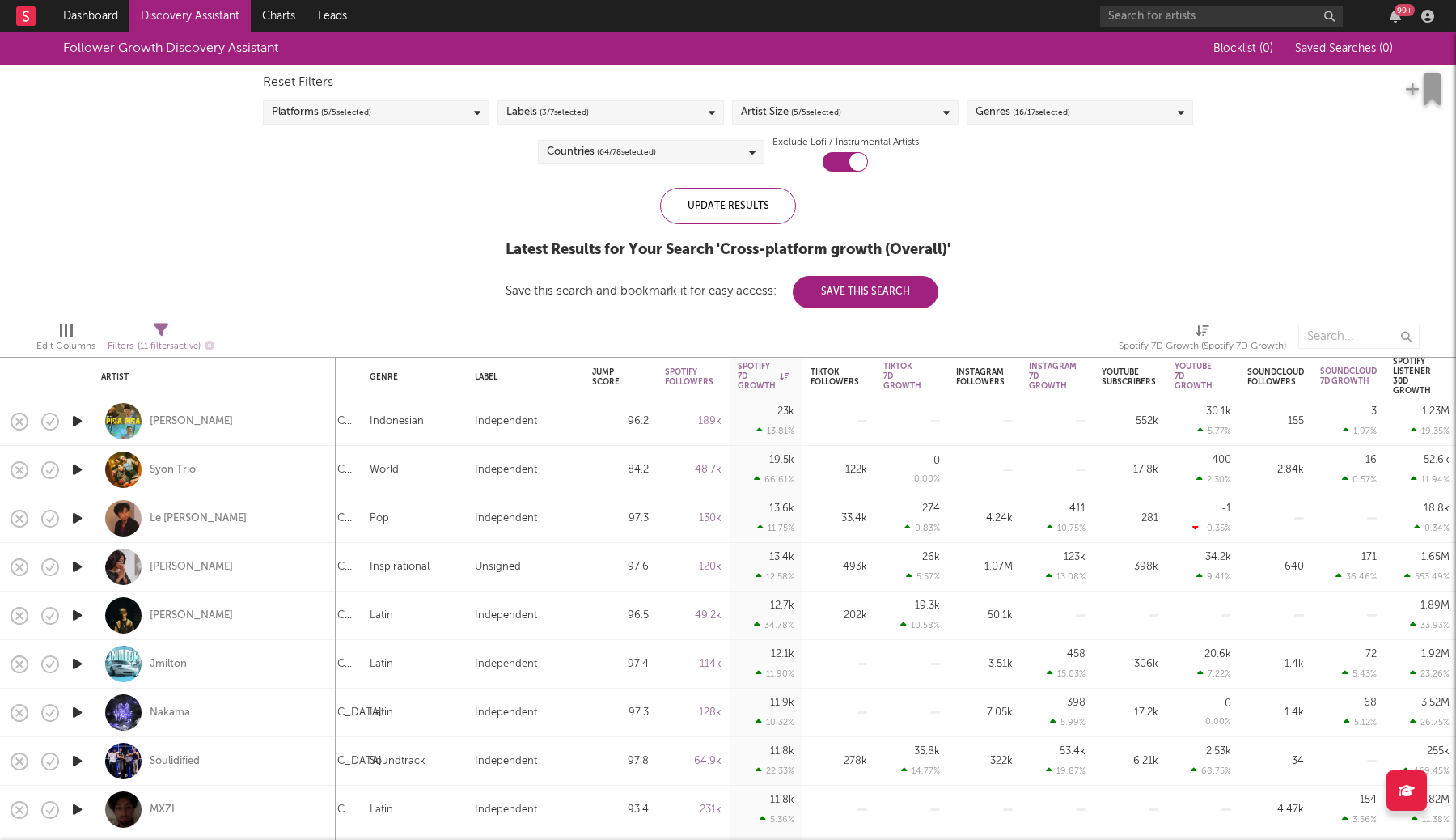
click at [784, 117] on div "Artist Size ( 5 / 5 selected)" at bounding box center [791, 112] width 100 height 19
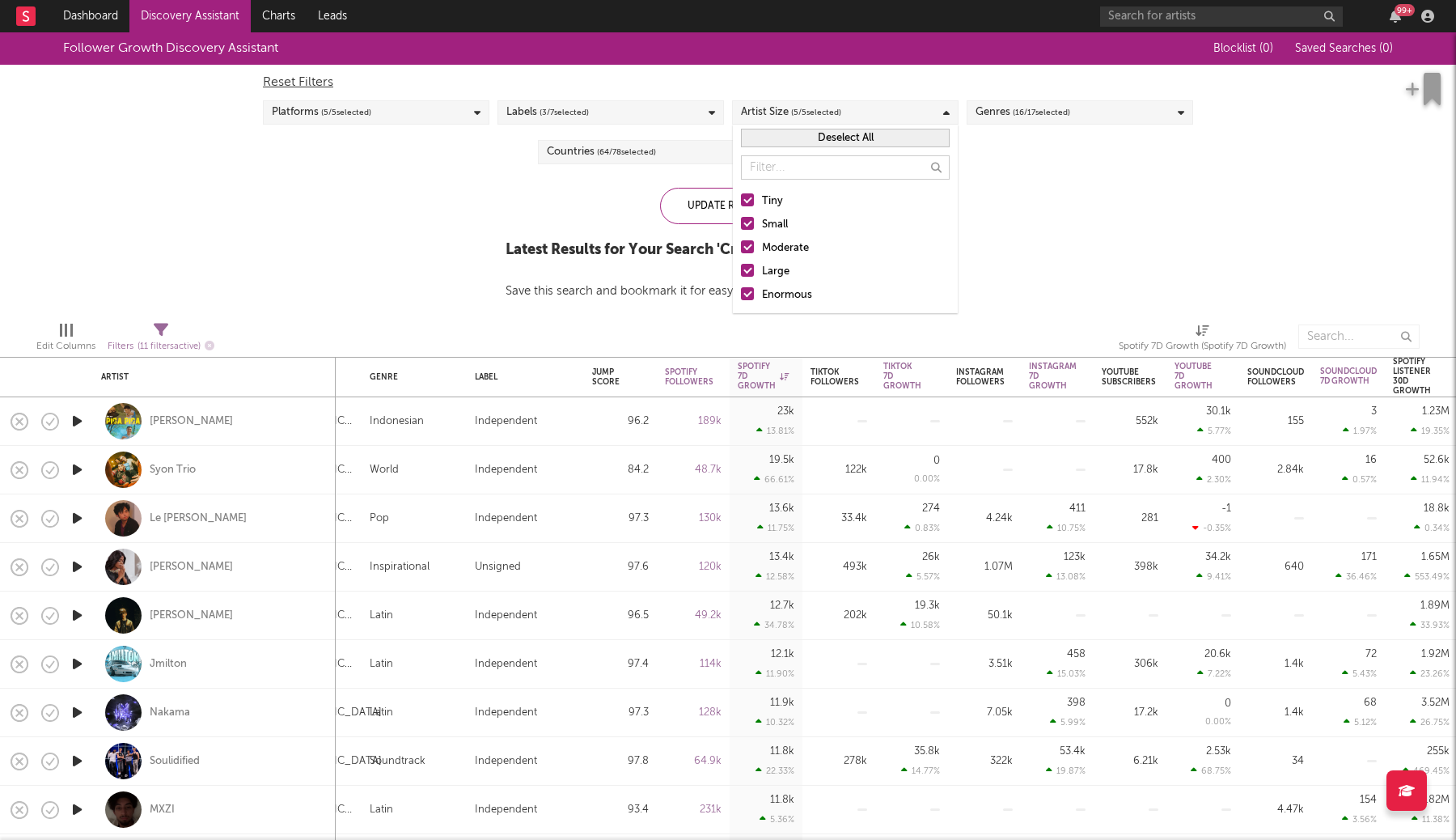
click at [1067, 229] on div "Follower Growth Discovery Assistant Blocklist ( 0 ) Saved Searches ( 0 ) Reset …" at bounding box center [728, 170] width 1456 height 276
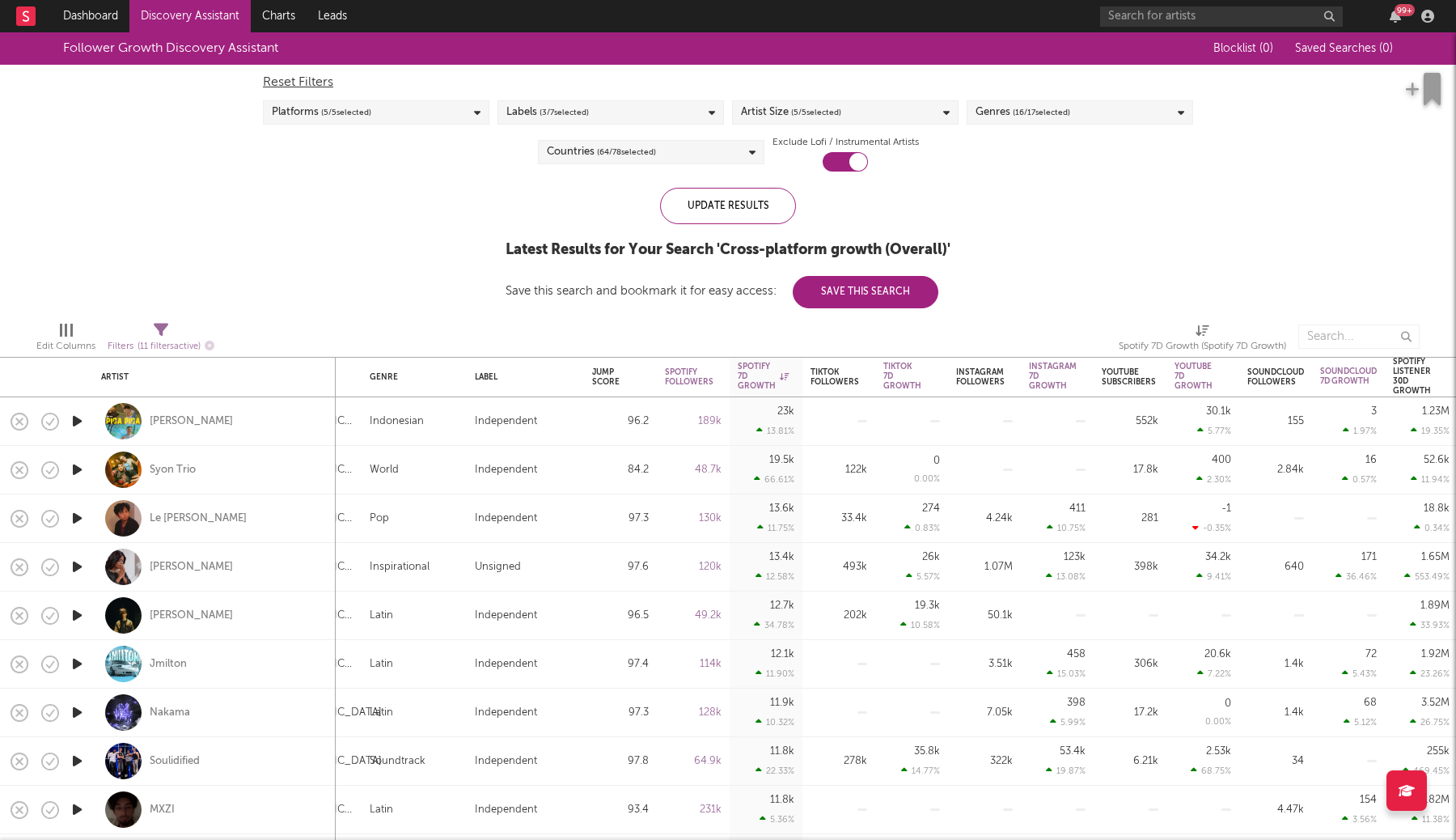
click at [634, 154] on span "( 64 / 78 selected)" at bounding box center [626, 152] width 59 height 19
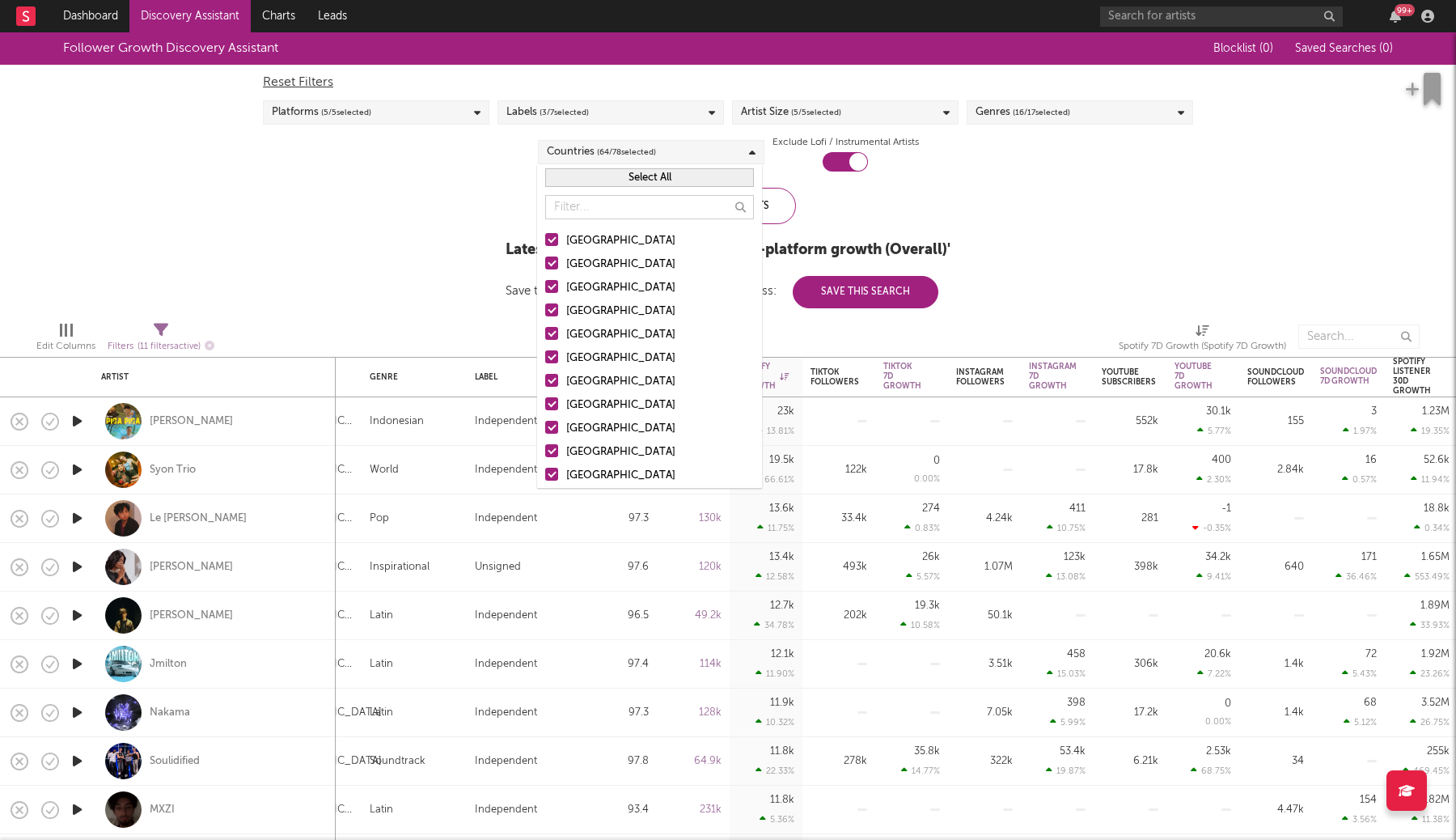
click at [634, 154] on span "( 64 / 78 selected)" at bounding box center [626, 152] width 59 height 19
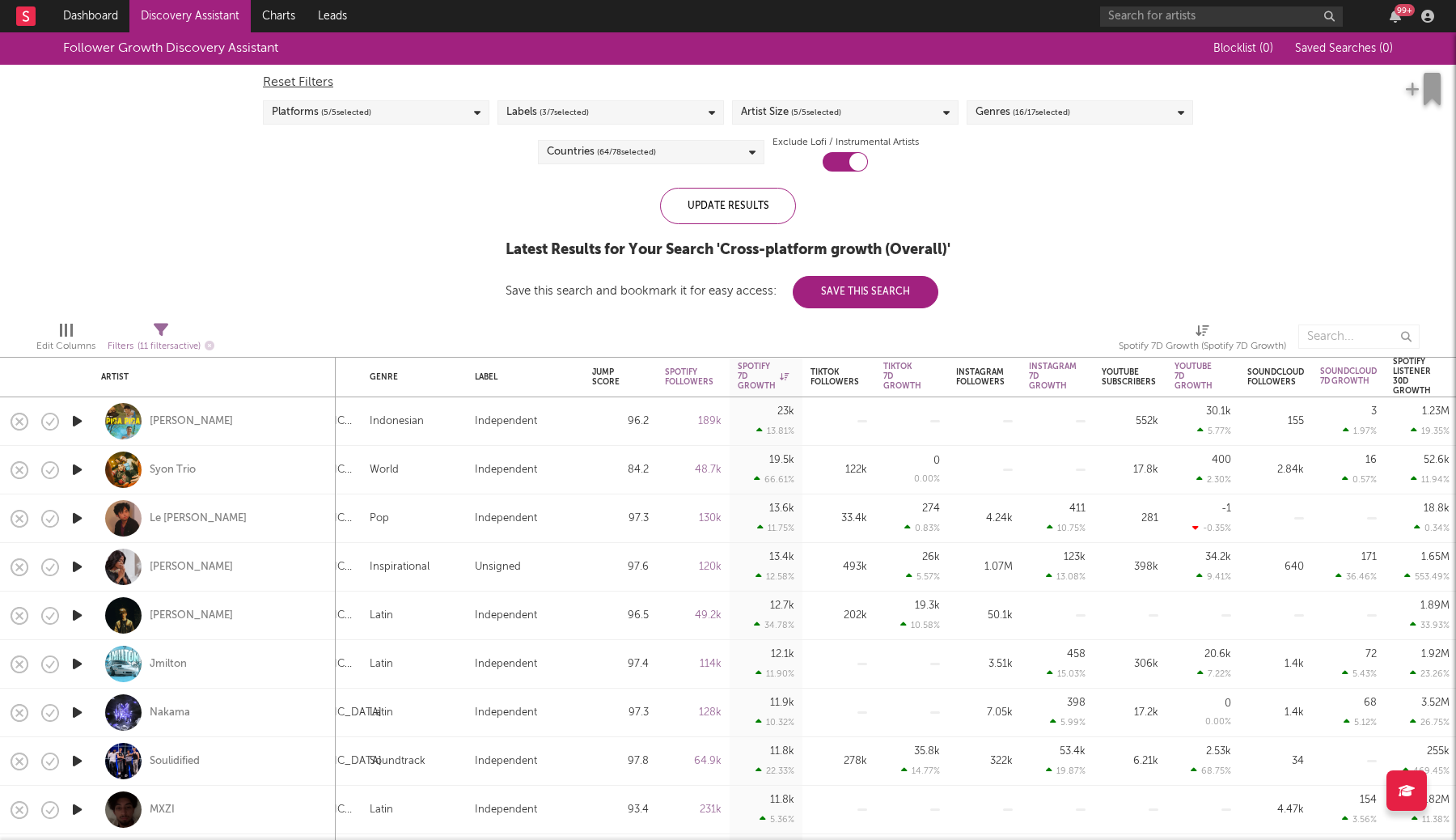
click at [316, 85] on div "Reset Filters" at bounding box center [727, 82] width 930 height 19
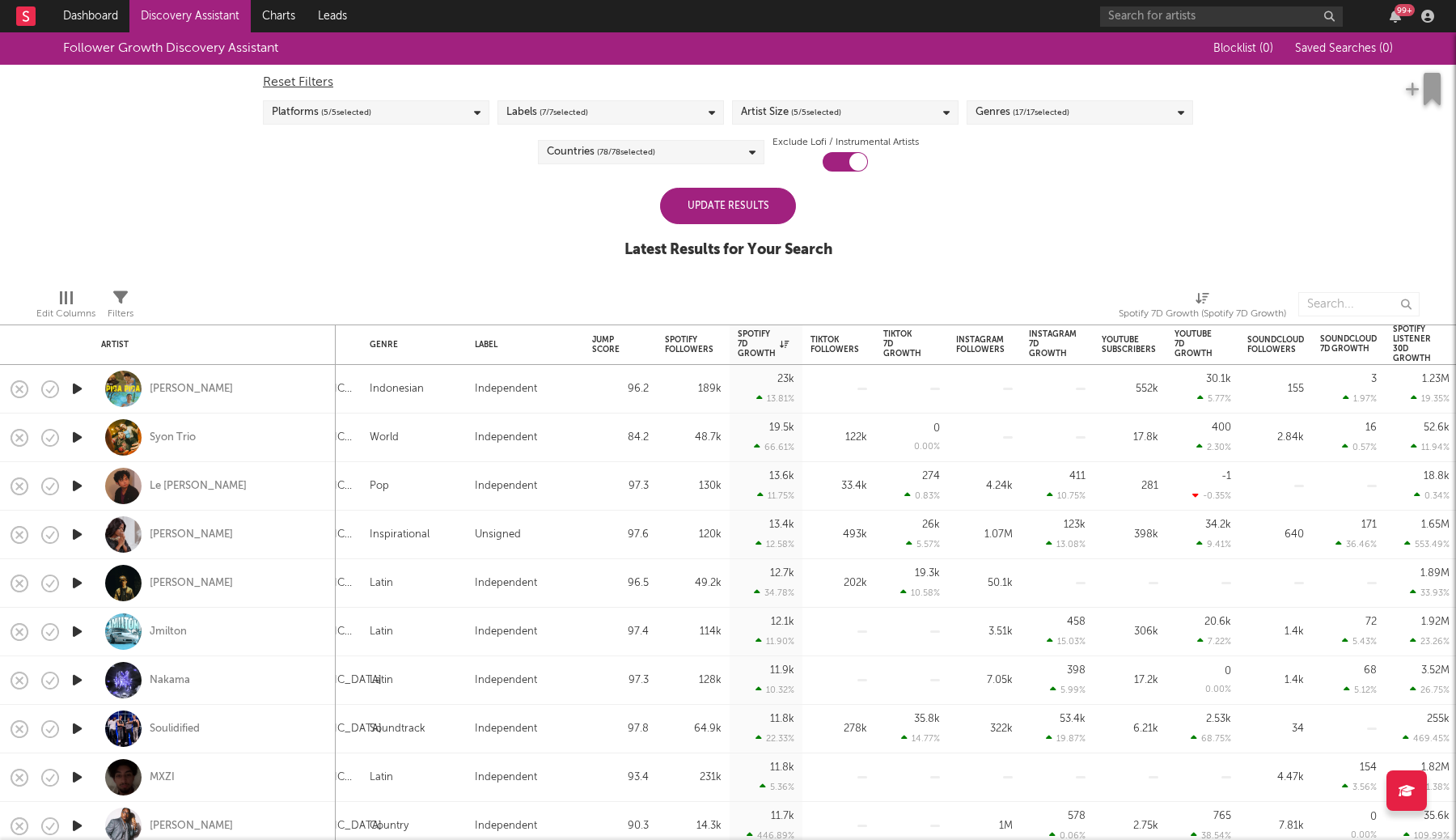
click at [602, 118] on div "Labels ( 7 / 7 selected)" at bounding box center [611, 112] width 227 height 24
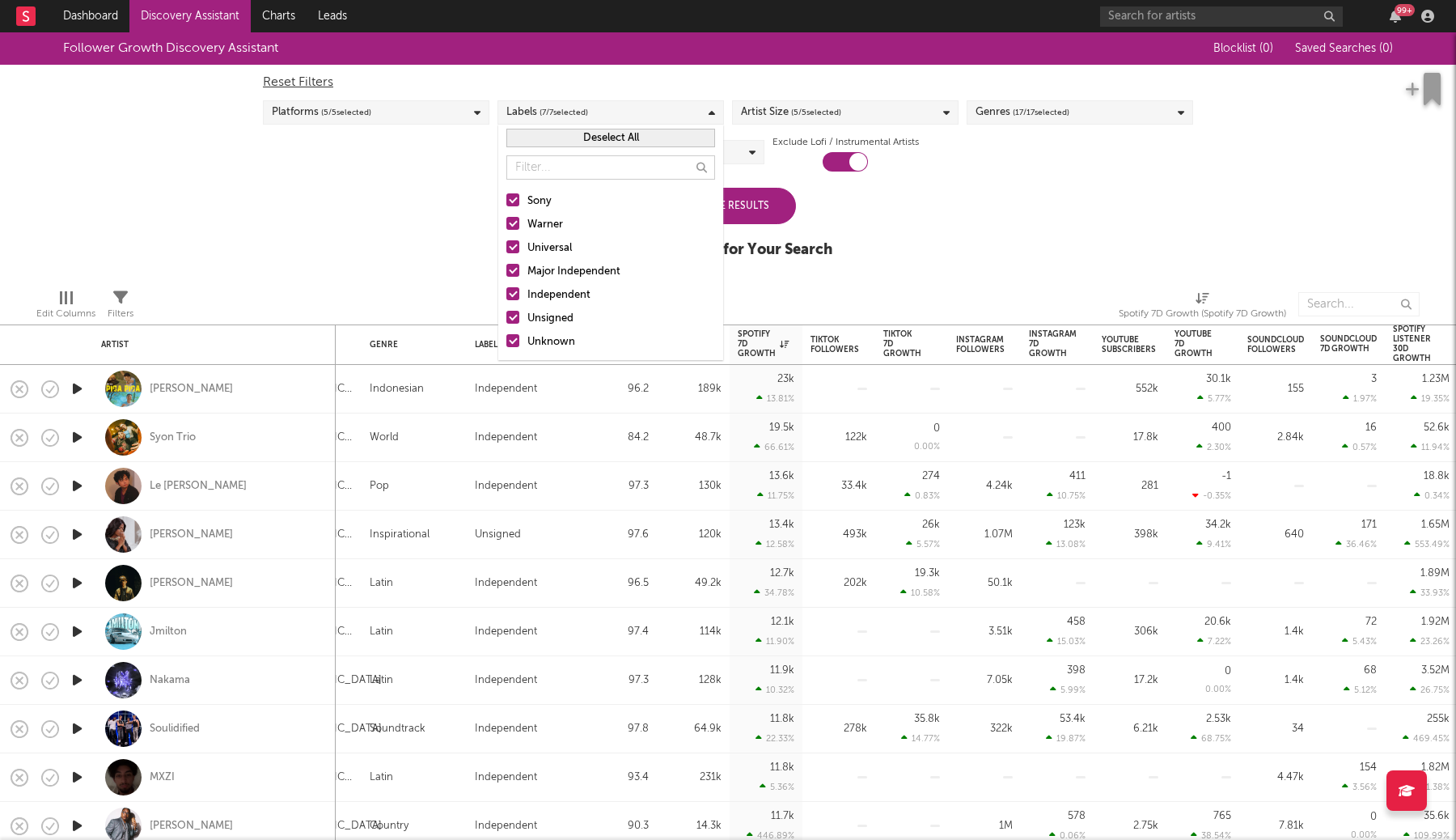
click at [520, 199] on label "Sony" at bounding box center [610, 201] width 208 height 19
click at [506, 199] on input "Sony" at bounding box center [506, 201] width 0 height 19
click at [516, 219] on div at bounding box center [513, 224] width 13 height 13
click at [506, 219] on input "Warner" at bounding box center [506, 224] width 0 height 19
click at [515, 239] on label "Universal" at bounding box center [610, 248] width 208 height 19
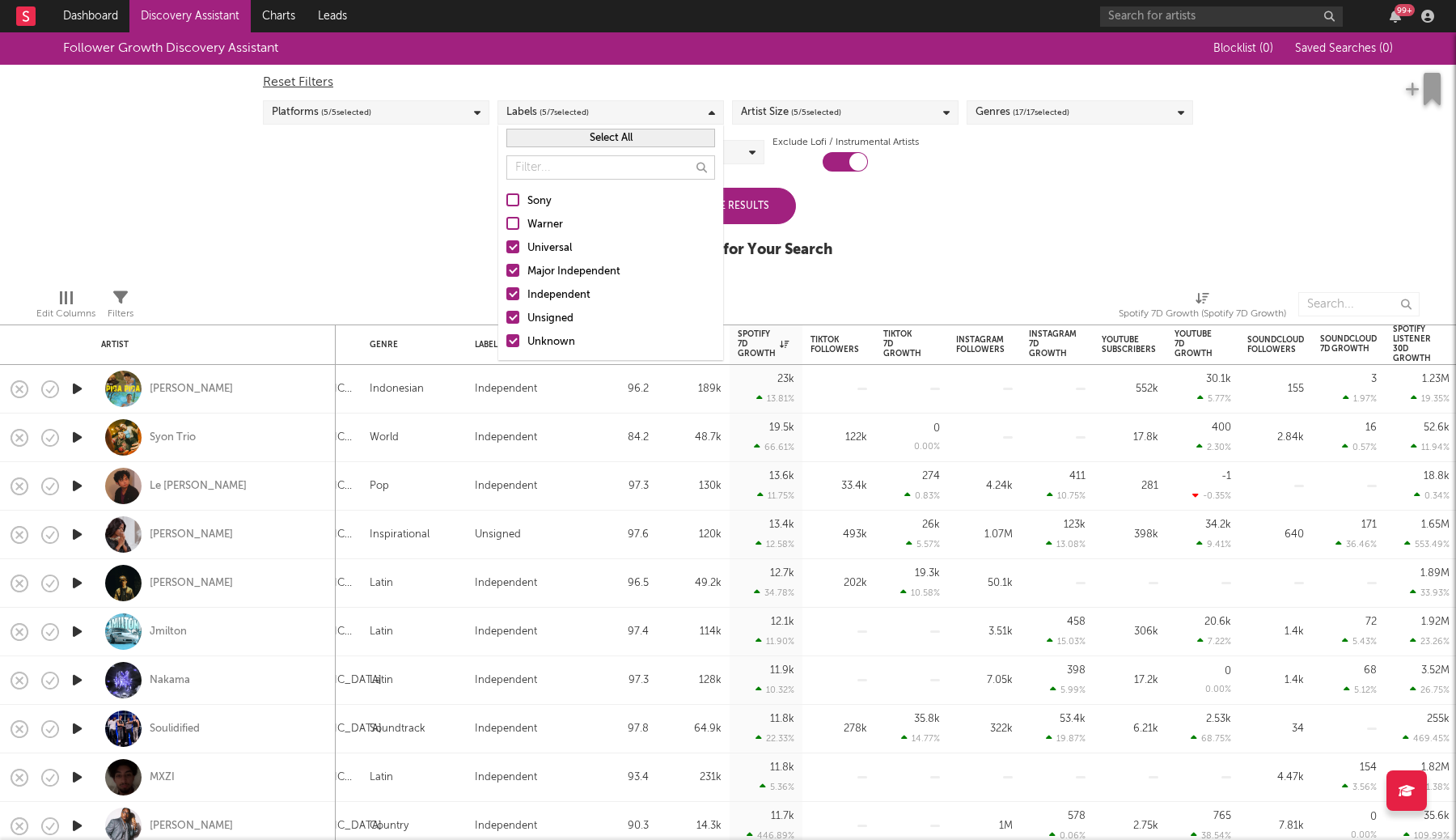
click at [506, 239] on input "Universal" at bounding box center [506, 248] width 0 height 19
click at [515, 269] on div at bounding box center [513, 270] width 13 height 13
click at [506, 269] on input "Major Independent" at bounding box center [506, 271] width 0 height 19
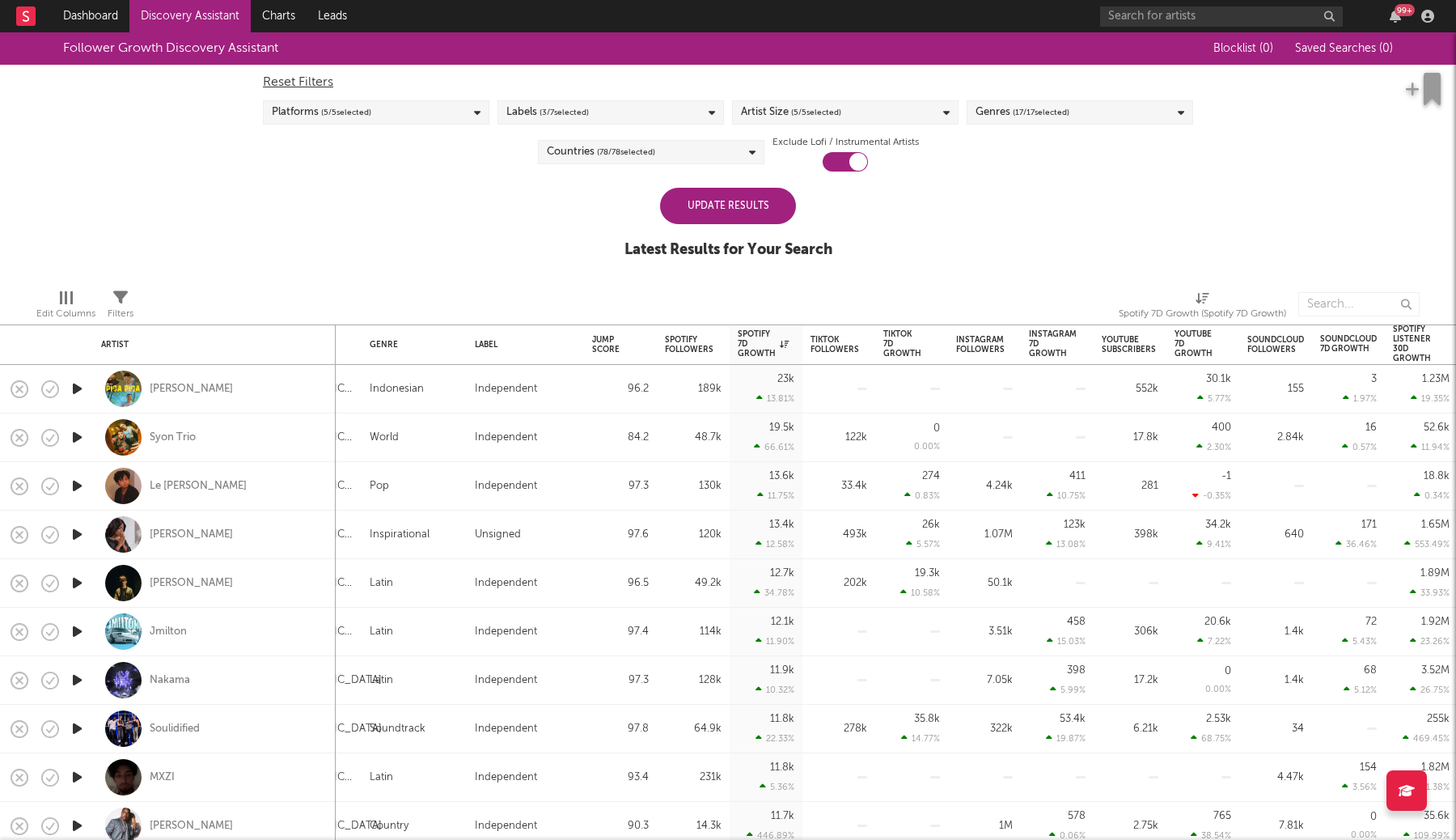
click at [815, 256] on div "Latest Results for Your Search" at bounding box center [728, 249] width 208 height 19
click at [1006, 113] on div "Genres ( 17 / 17 selected)" at bounding box center [1022, 112] width 94 height 19
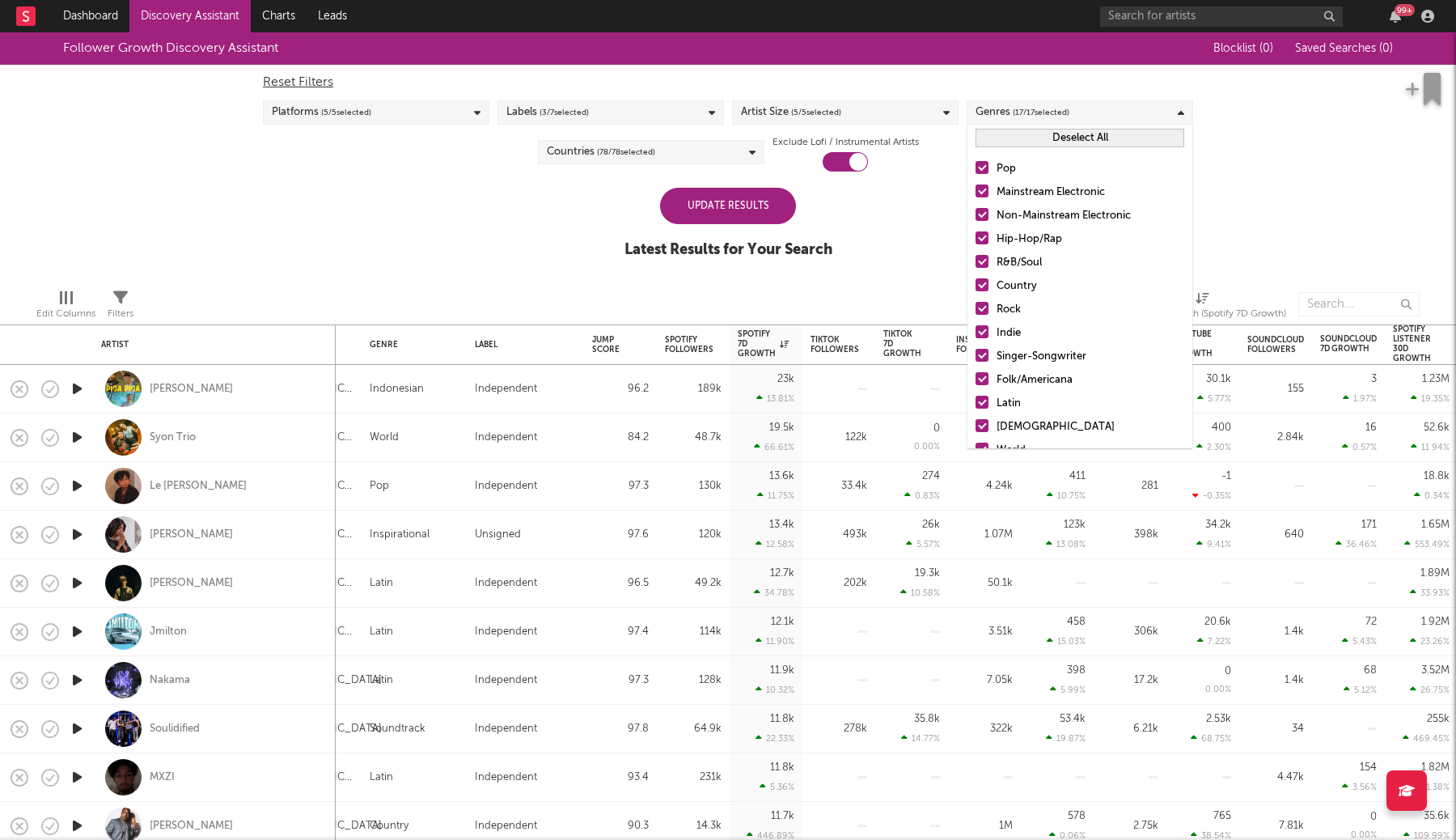
click at [1006, 113] on div "Genres ( 17 / 17 selected)" at bounding box center [1022, 112] width 94 height 19
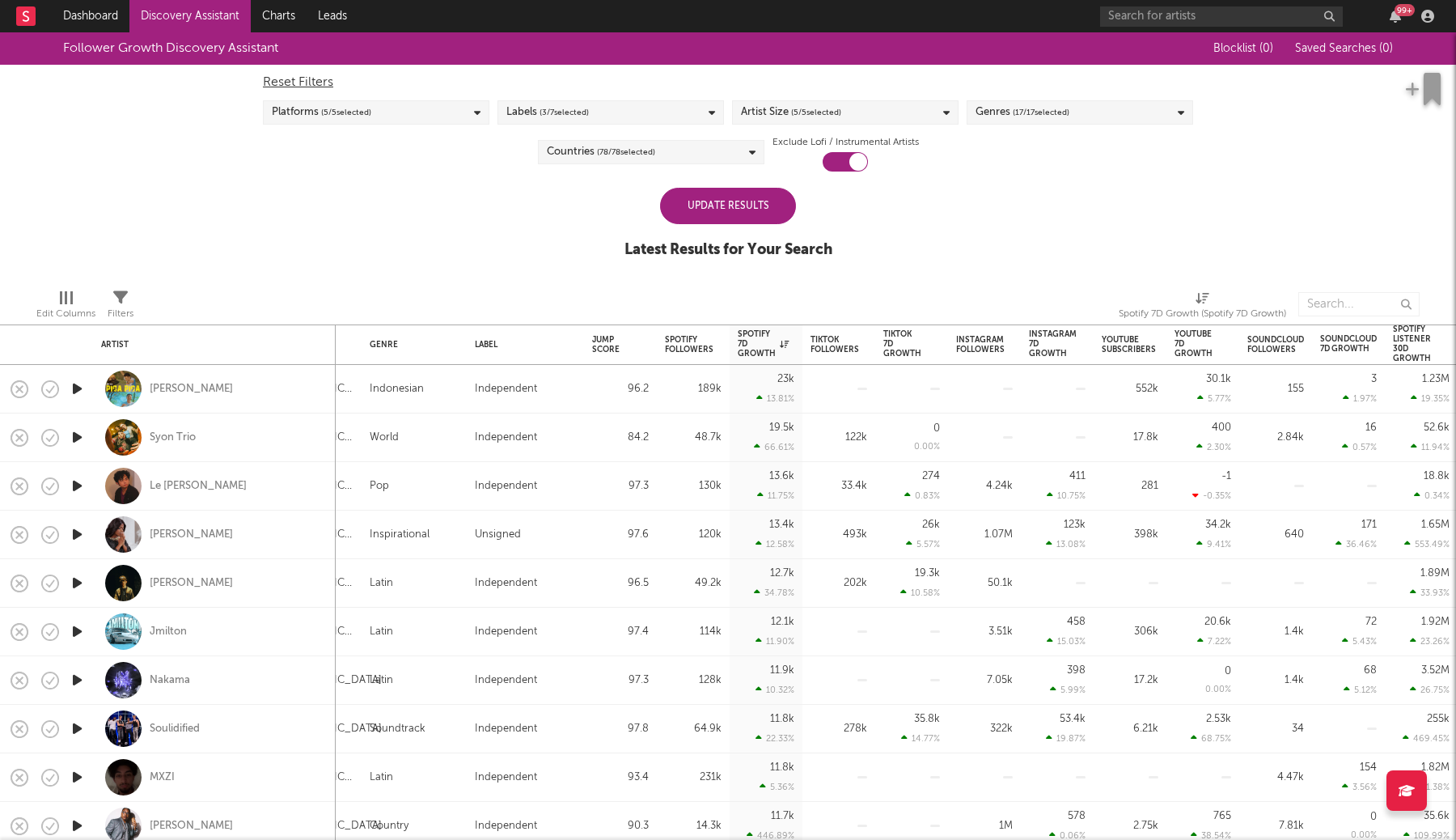
click at [374, 121] on div "Platforms ( 5 / 5 selected)" at bounding box center [376, 112] width 227 height 24
click at [626, 143] on span "( 78 / 78 selected)" at bounding box center [626, 152] width 58 height 19
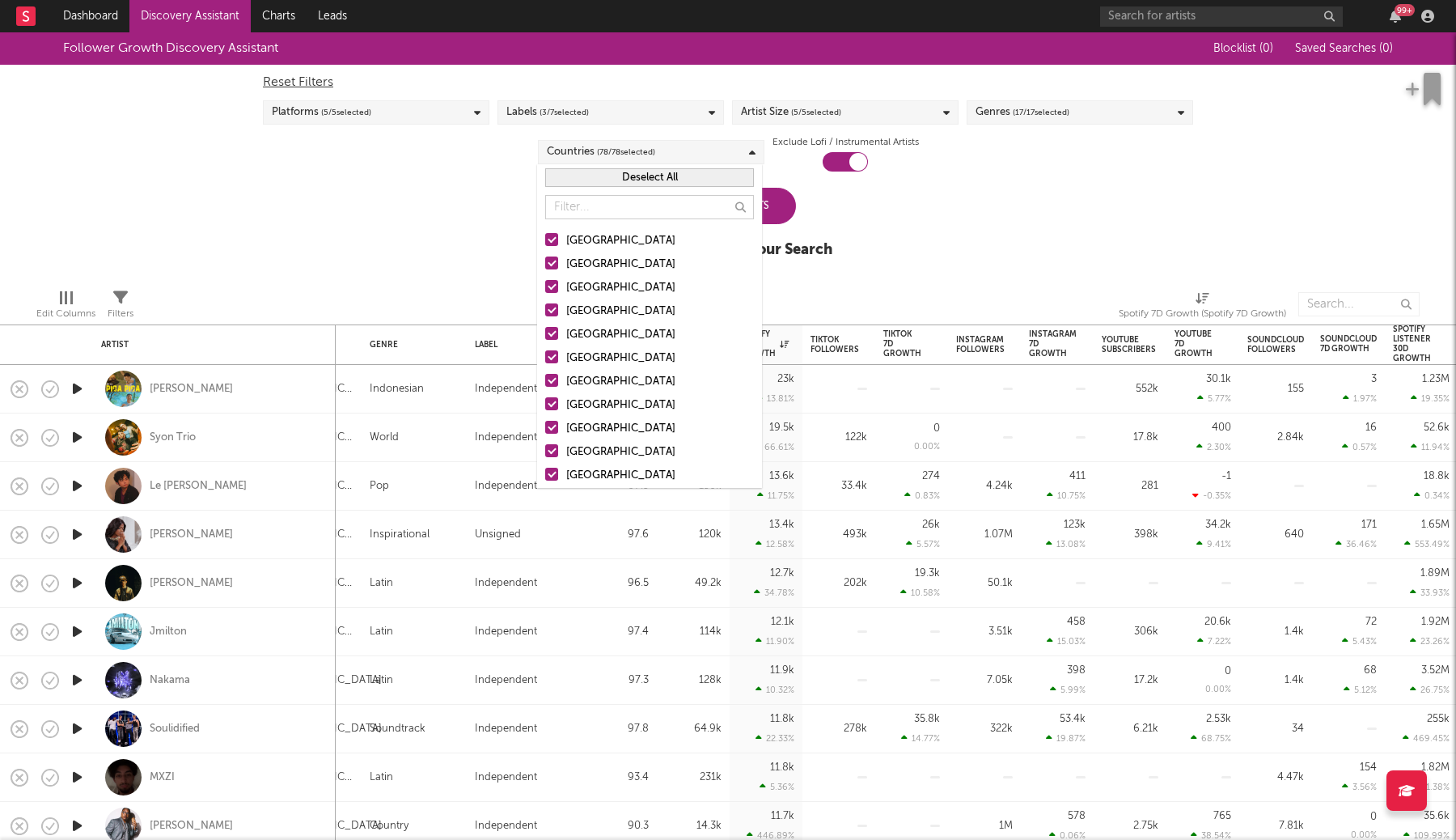
click at [598, 175] on button "Deselect All" at bounding box center [650, 178] width 208 height 18
click at [555, 238] on div at bounding box center [552, 239] width 13 height 13
click at [545, 238] on input "[GEOGRAPHIC_DATA]" at bounding box center [545, 240] width 0 height 19
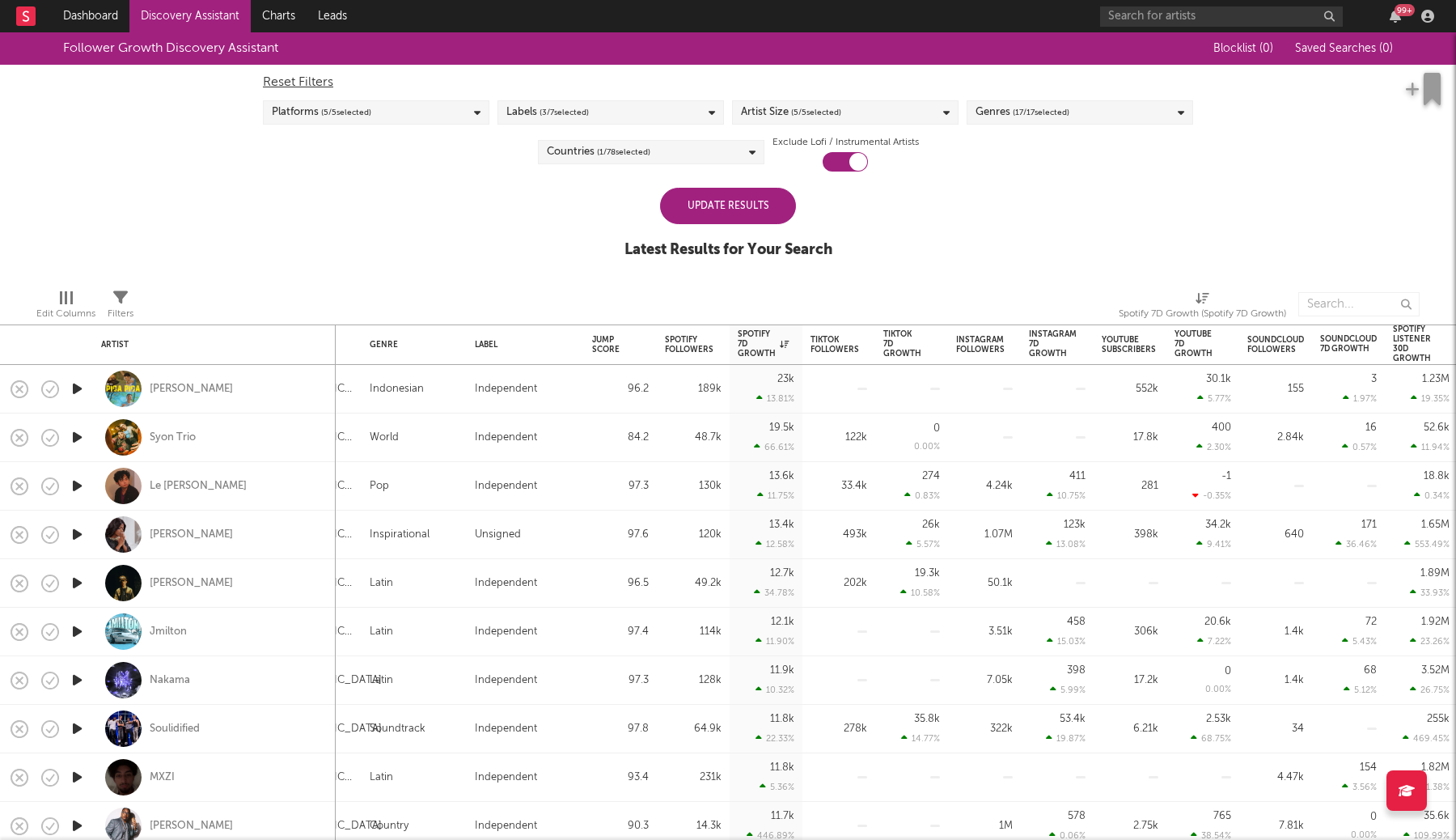
click at [927, 231] on div "Follower Growth Discovery Assistant Blocklist ( 0 ) Saved Searches ( 0 ) Reset …" at bounding box center [728, 154] width 1456 height 244
click at [766, 205] on div "Update Results" at bounding box center [728, 206] width 136 height 37
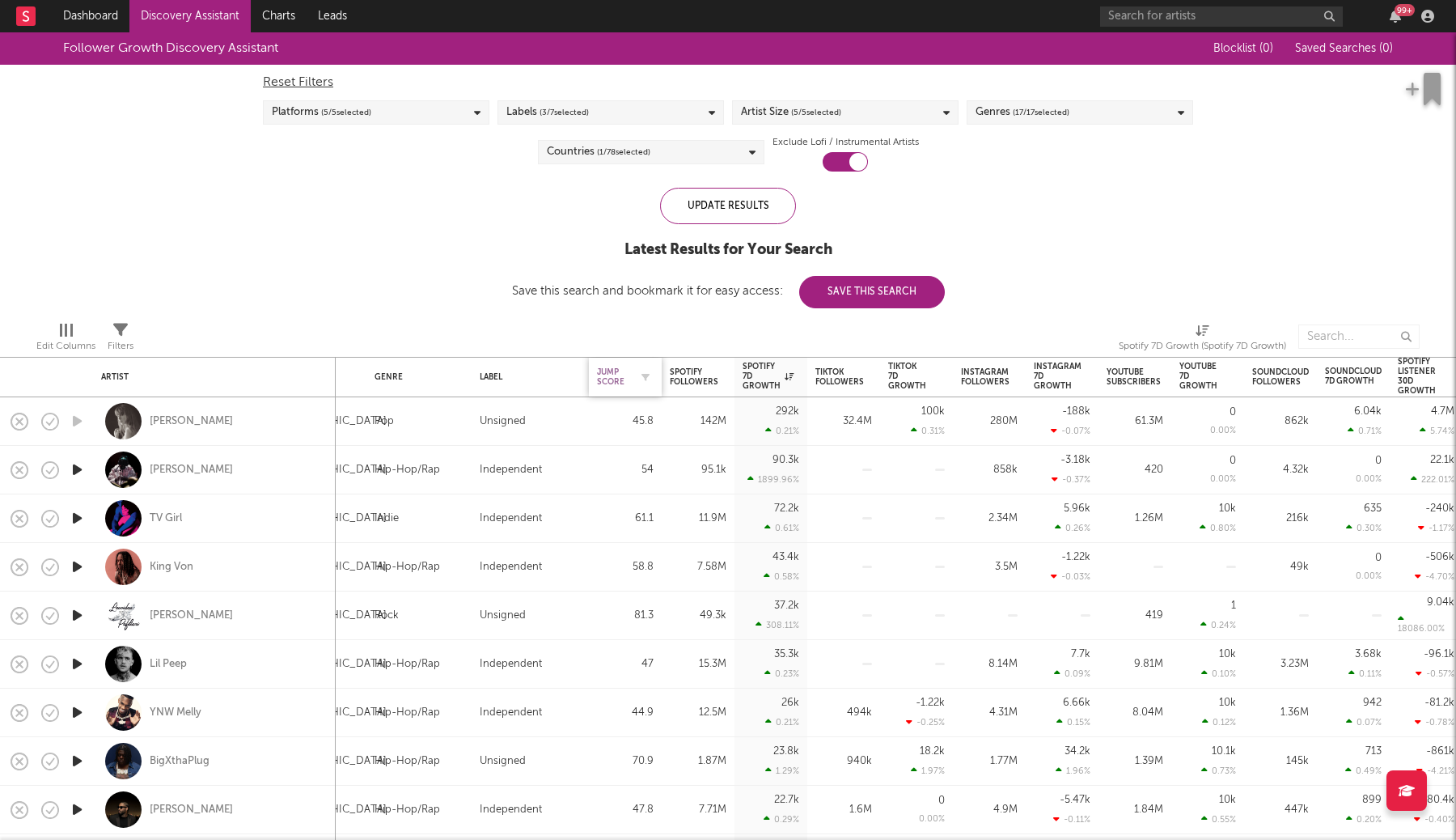
click at [618, 374] on div "Jump Score" at bounding box center [613, 376] width 33 height 19
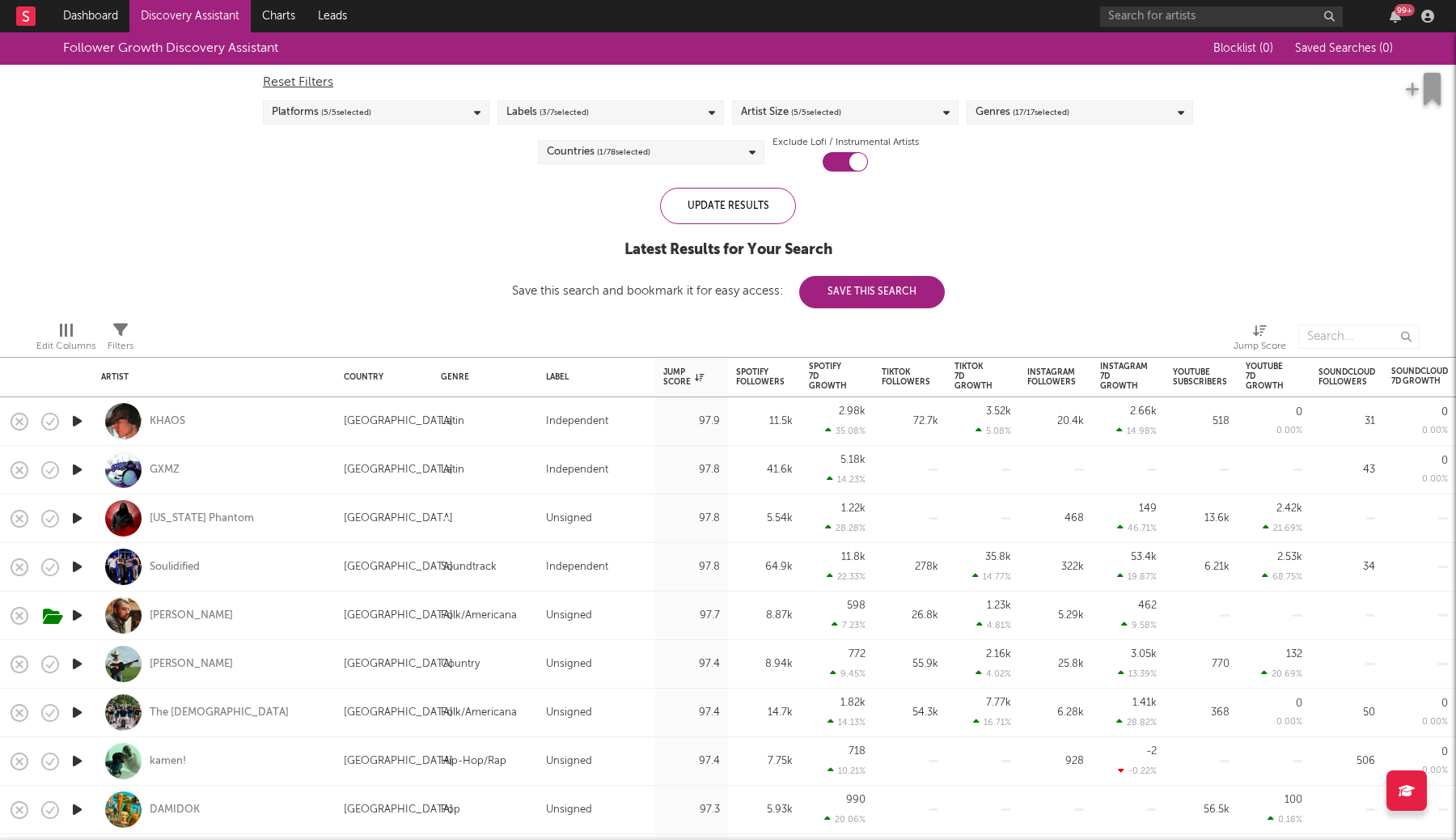
click at [175, 18] on link "Discovery Assistant" at bounding box center [189, 16] width 121 height 33
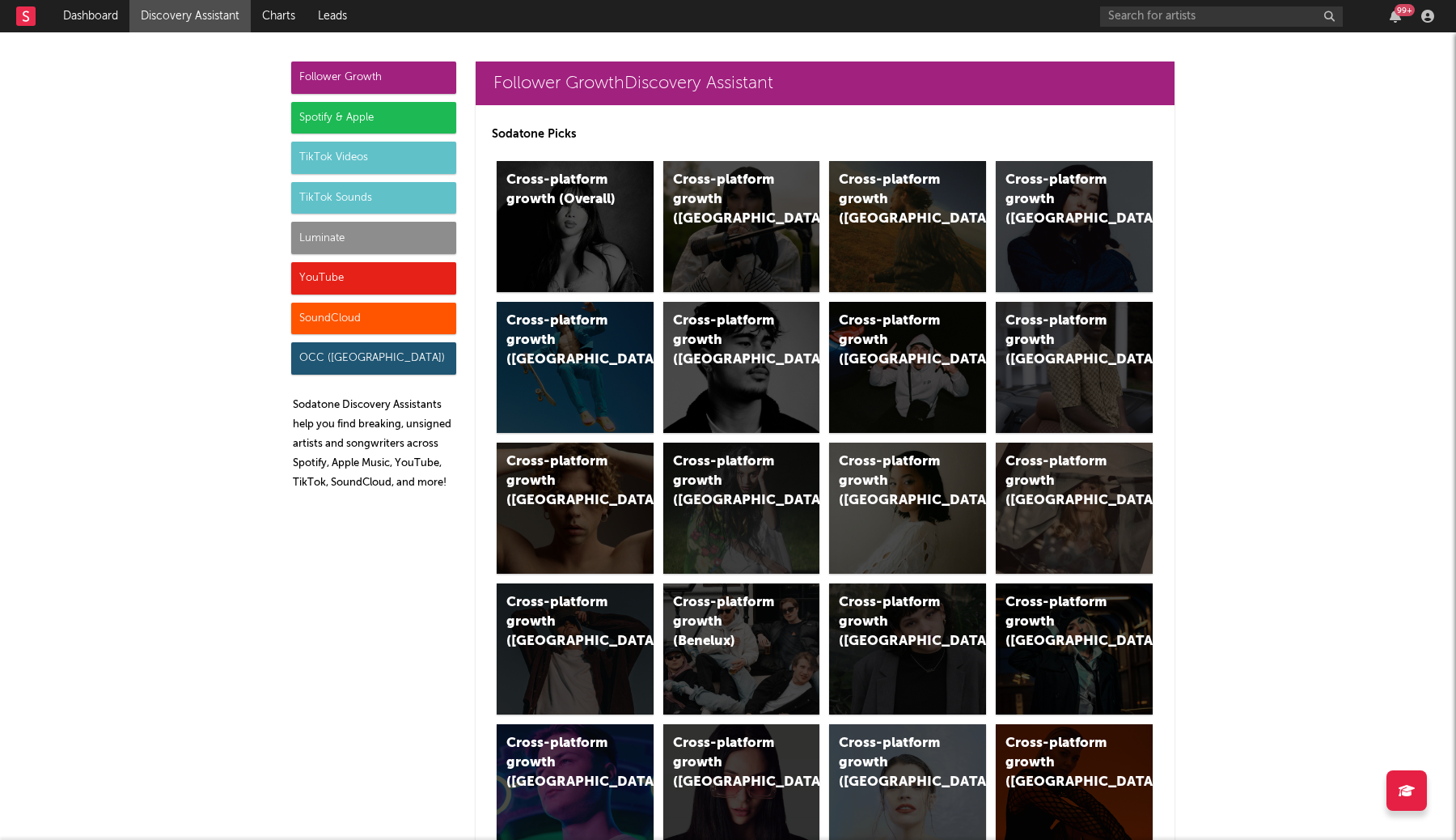
click at [377, 118] on div "Spotify & Apple" at bounding box center [374, 118] width 165 height 33
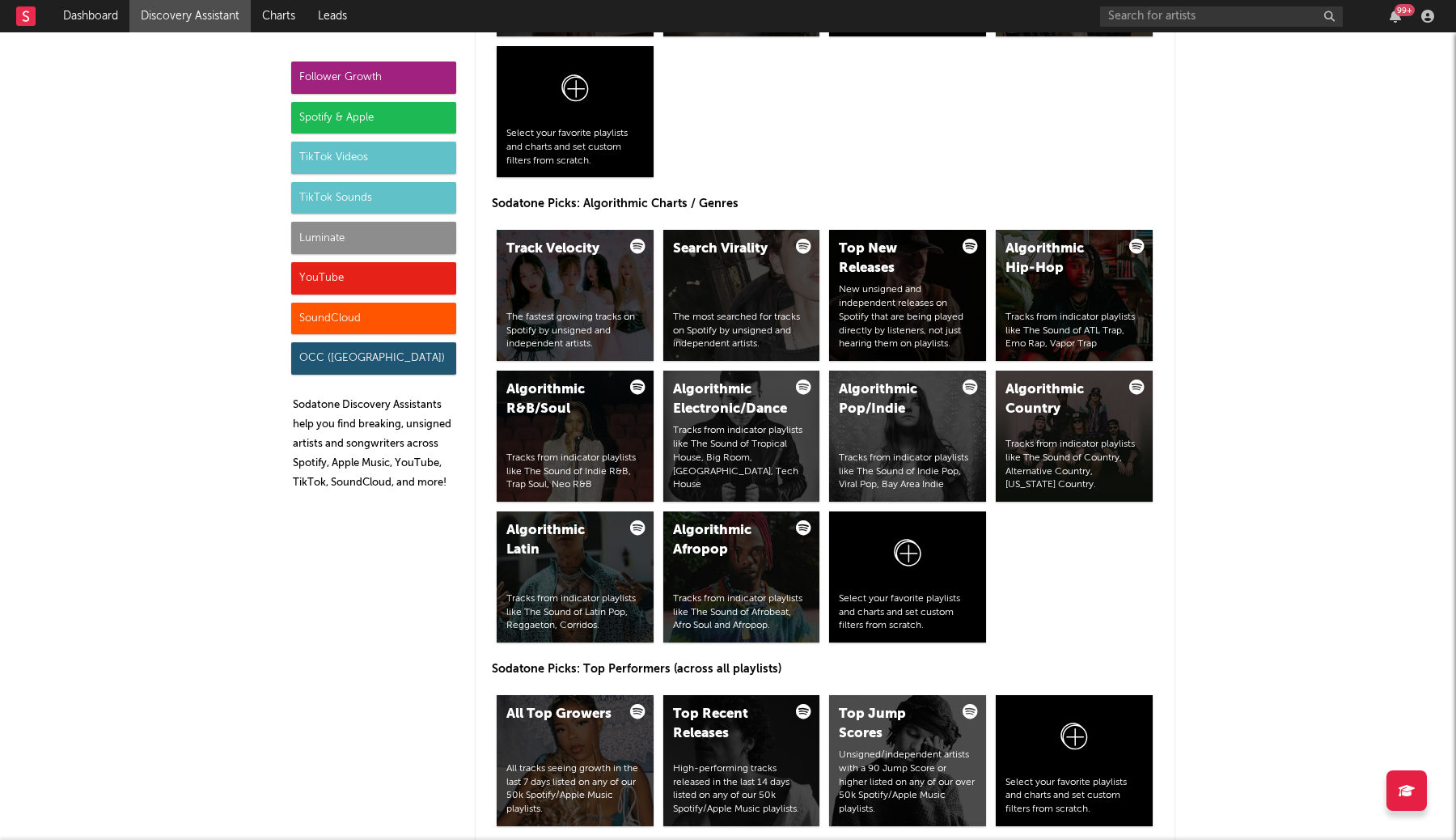
scroll to position [1863, 0]
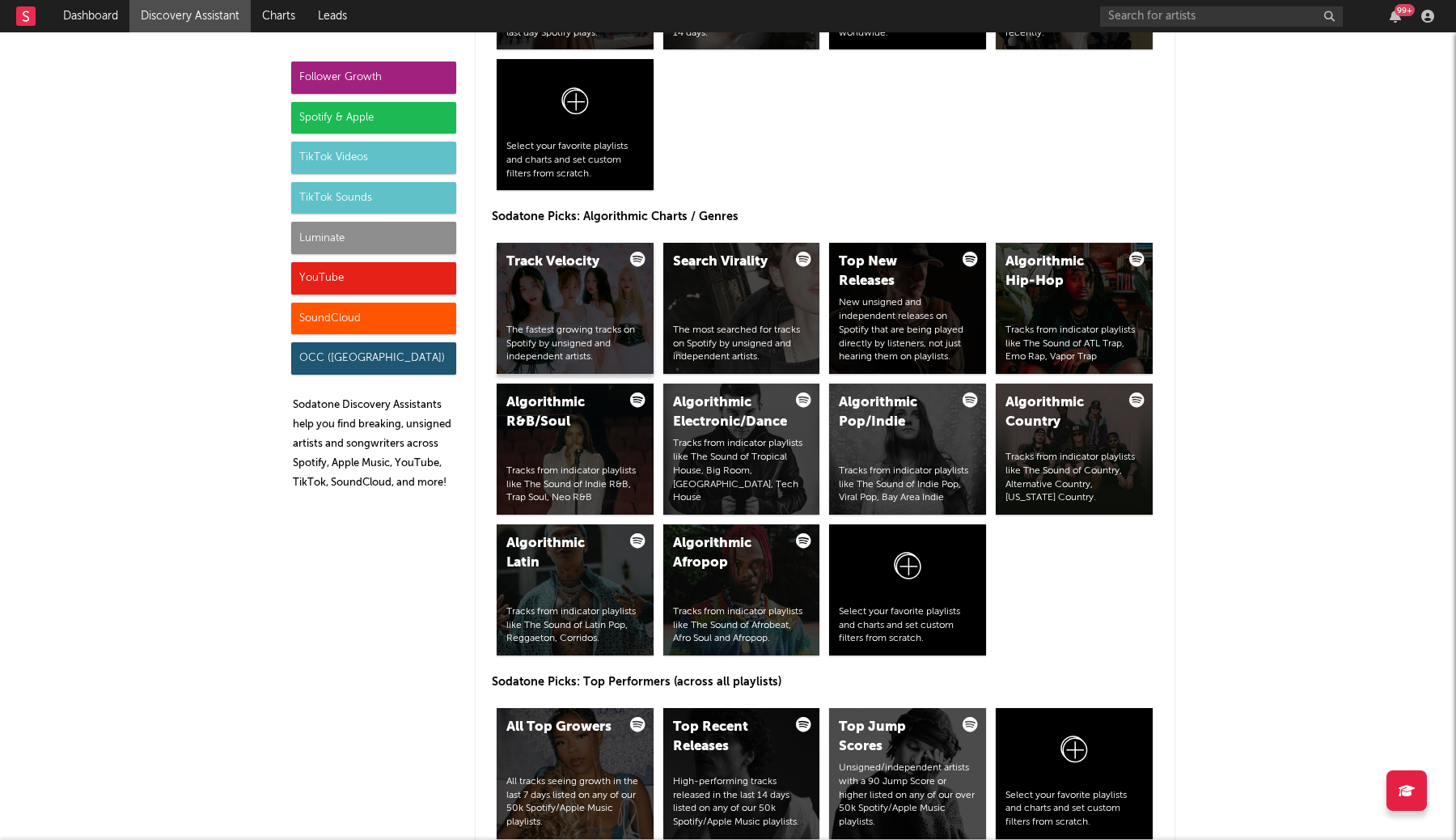
click at [580, 350] on div "The fastest growing tracks on Spotify by unsigned and independent artists." at bounding box center [575, 344] width 138 height 40
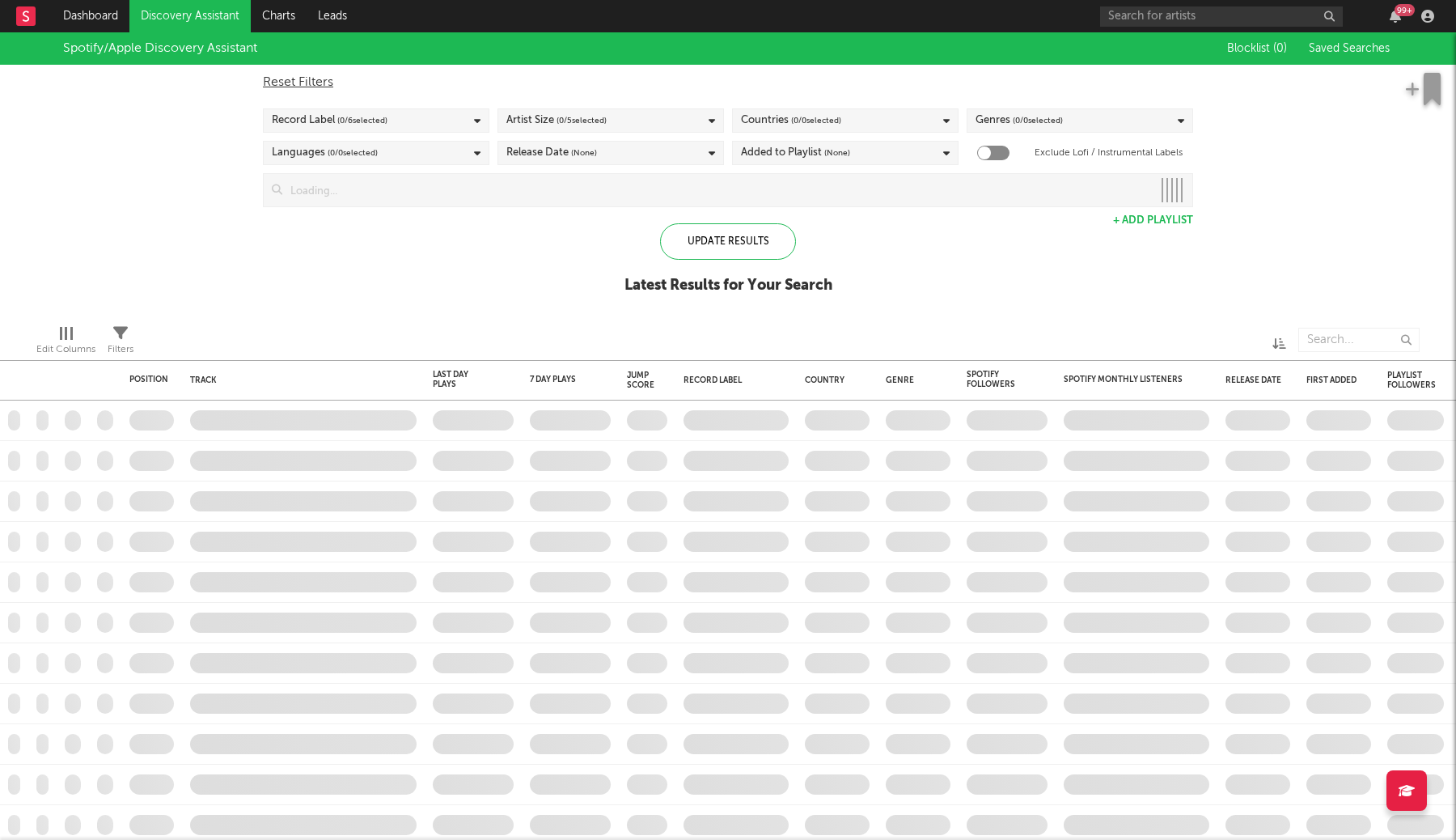
checkbox input "true"
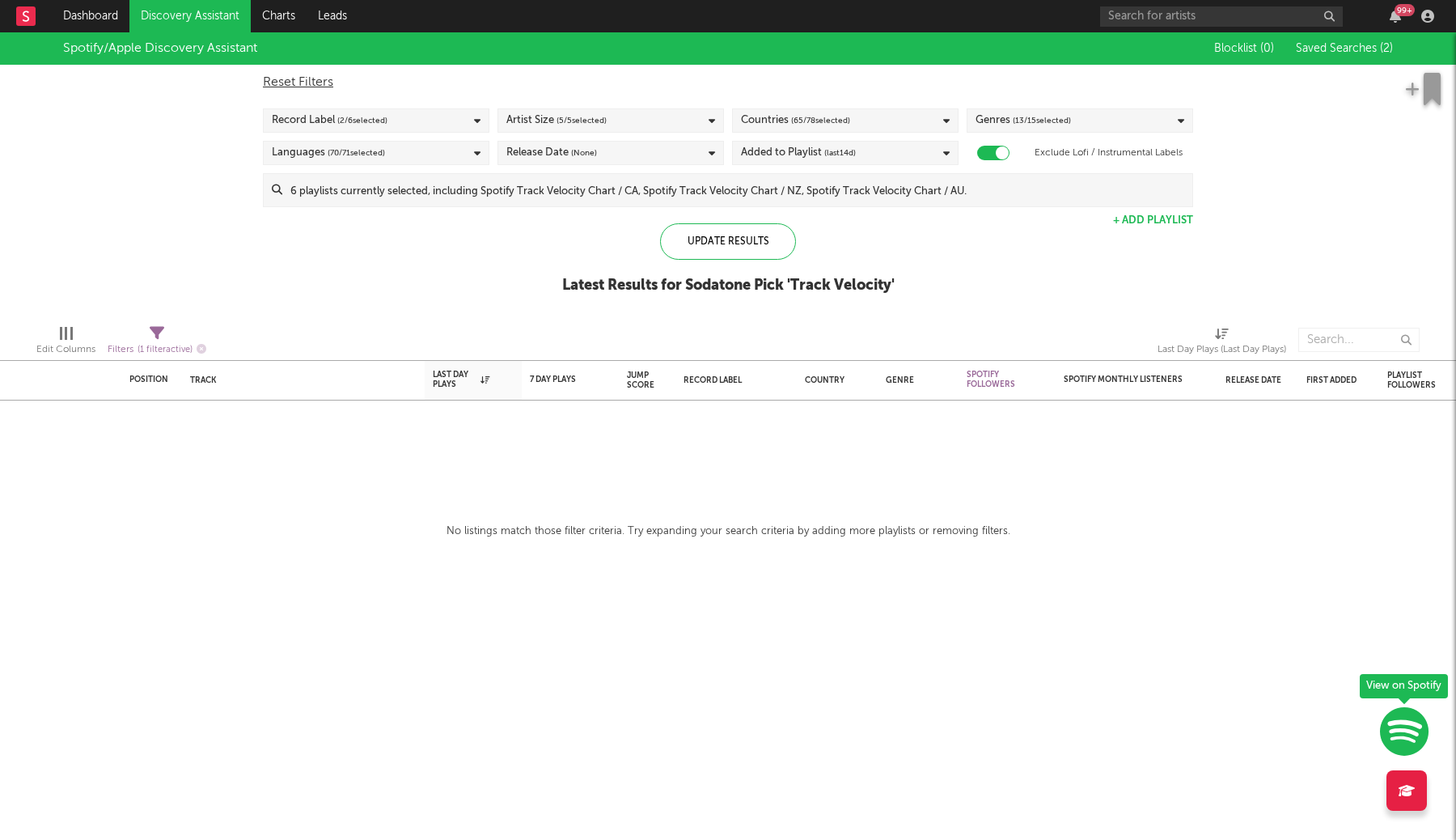
click at [195, 18] on link "Discovery Assistant" at bounding box center [189, 16] width 121 height 33
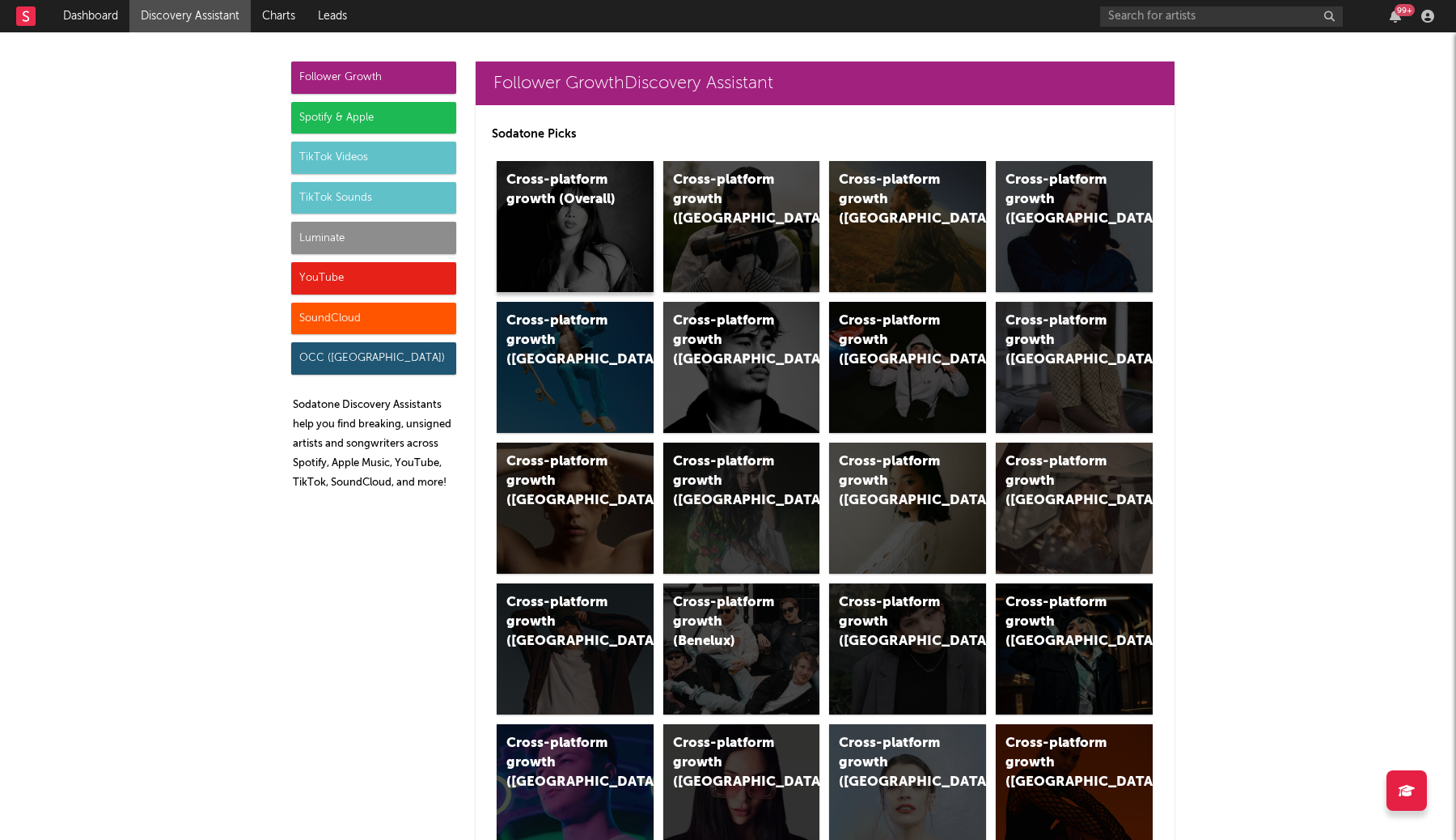
click at [555, 226] on div "Cross-platform growth (Overall)" at bounding box center [575, 226] width 157 height 131
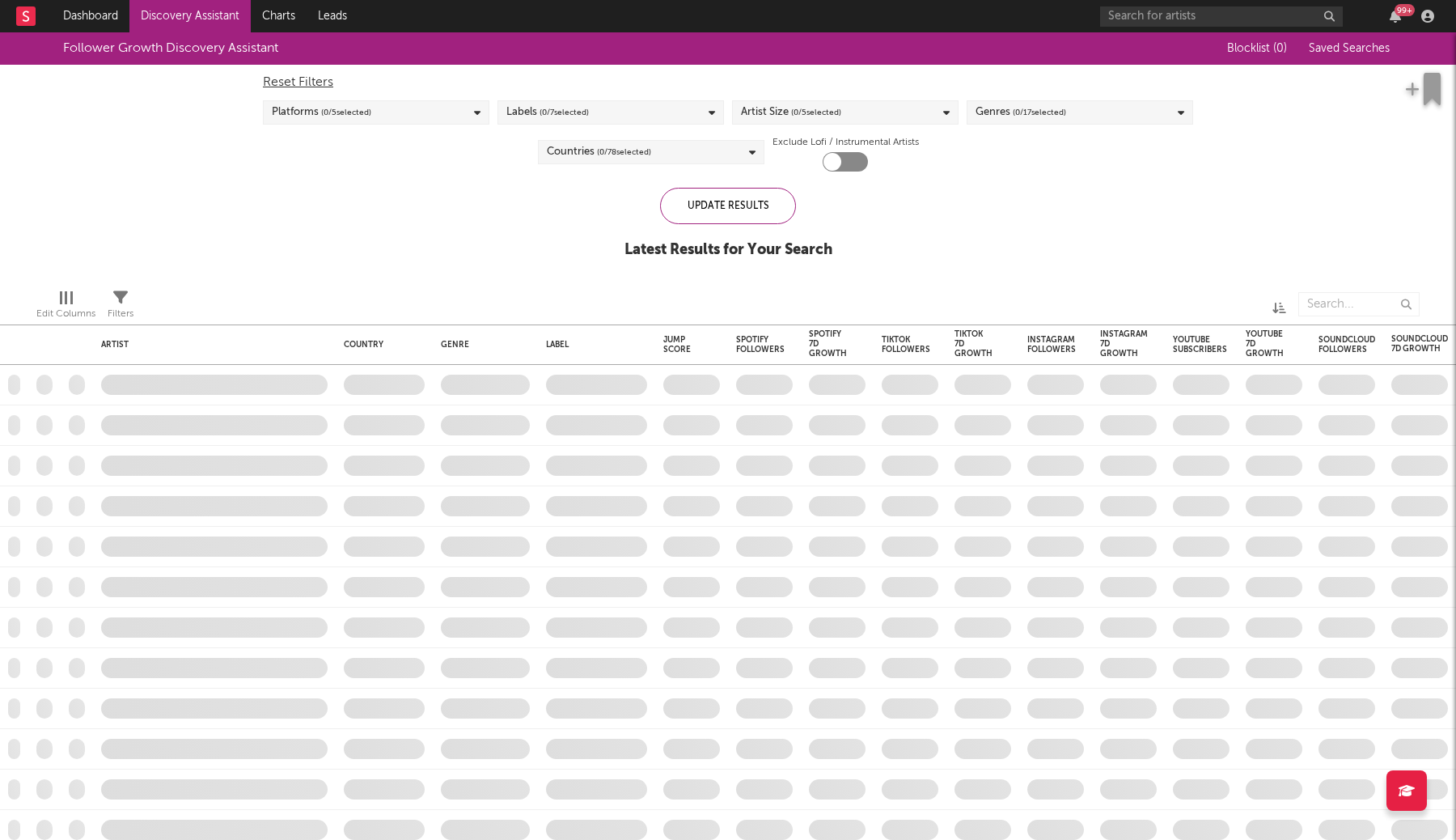
checkbox input "true"
